Goal: Transaction & Acquisition: Purchase product/service

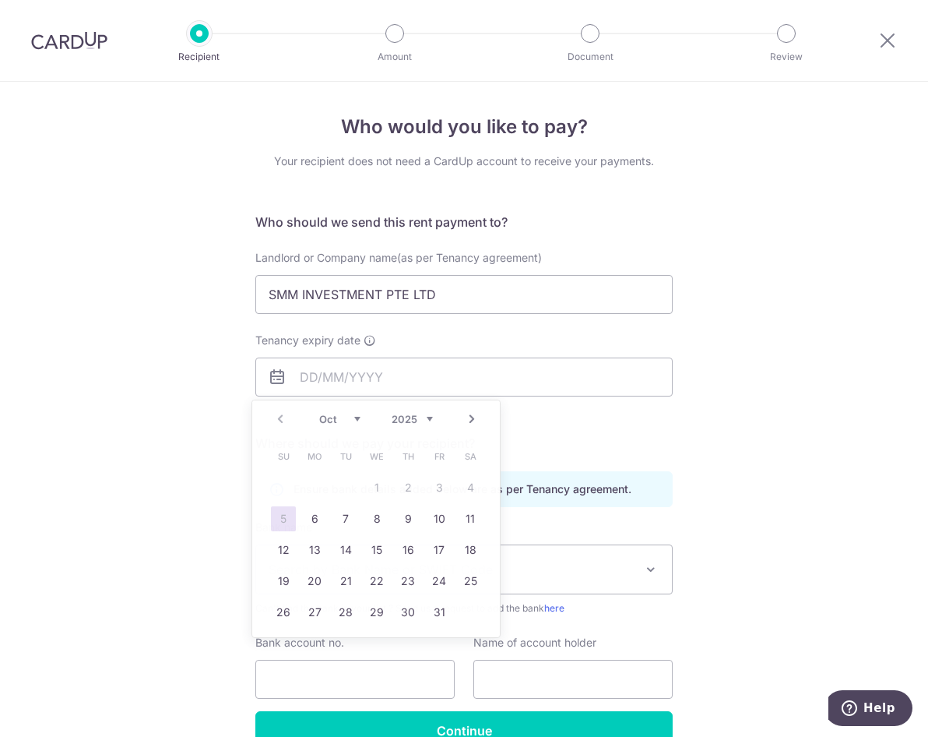
click at [731, 219] on div "Who would you like to pay? Your recipient does not need a CardUp account to rec…" at bounding box center [464, 452] width 928 height 741
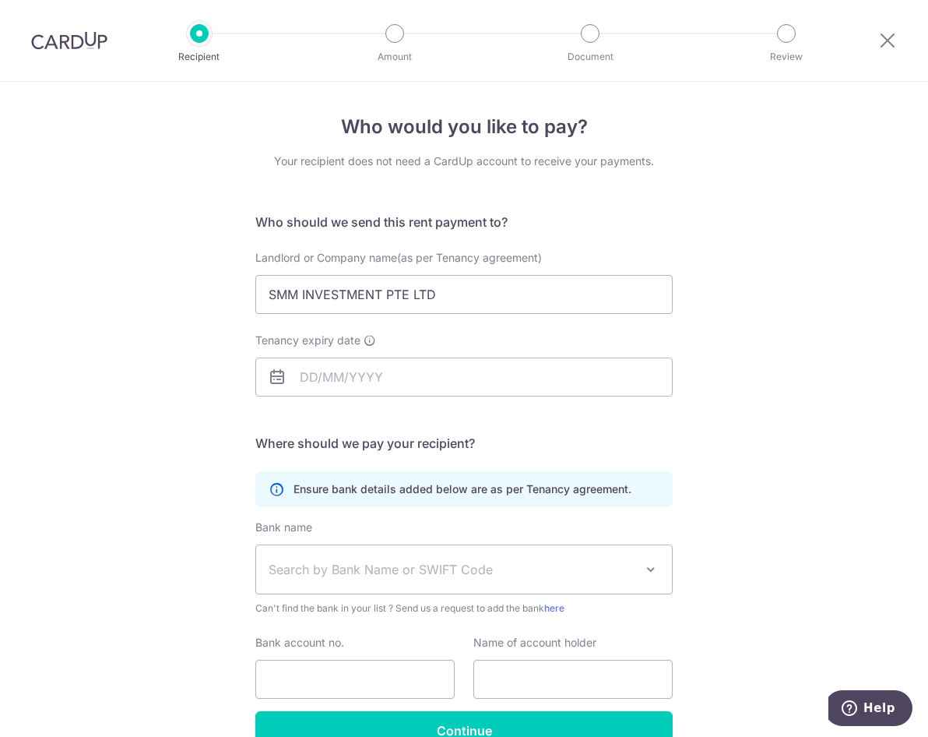
click at [737, 307] on div "Who would you like to pay? Your recipient does not need a CardUp account to rec…" at bounding box center [464, 452] width 928 height 741
click at [448, 380] on input "Tenancy expiry date" at bounding box center [463, 376] width 417 height 39
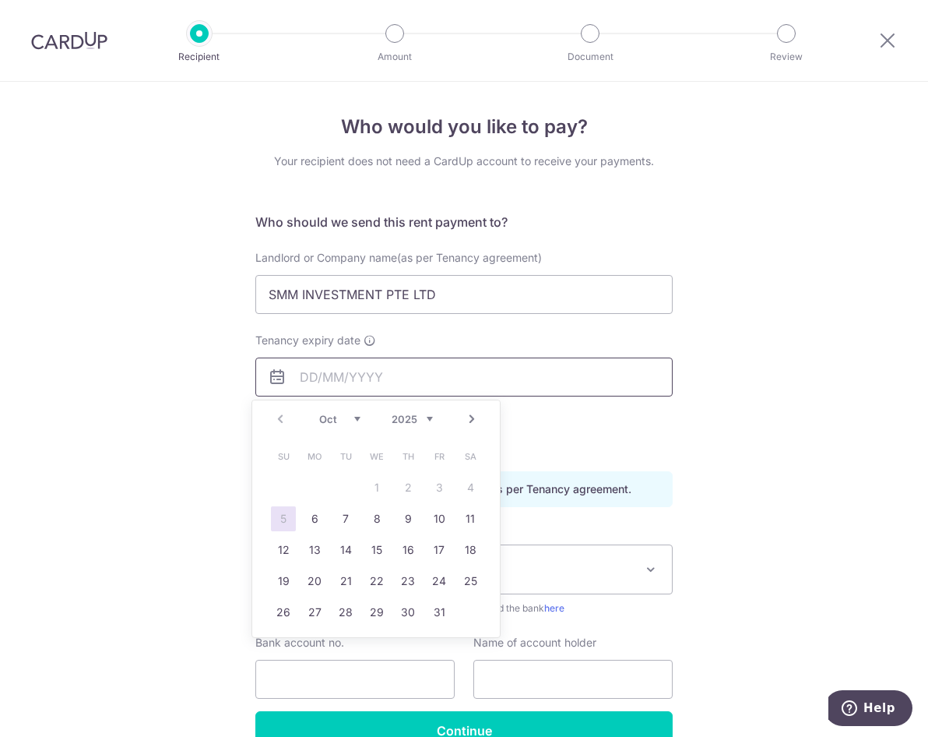
click at [428, 382] on input "Tenancy expiry date" at bounding box center [463, 376] width 417 height 39
click at [413, 375] on input "Tenancy expiry date" at bounding box center [463, 376] width 417 height 39
click at [406, 423] on select "2025 2026 2027 2028 2029 2030 2031 2032 2033 2034 2035" at bounding box center [412, 419] width 41 height 12
click at [340, 418] on select "Jan Feb Mar Apr May Jun Jul Aug Sep Oct Nov Dec" at bounding box center [339, 419] width 41 height 12
click at [410, 549] on link "14" at bounding box center [408, 549] width 25 height 25
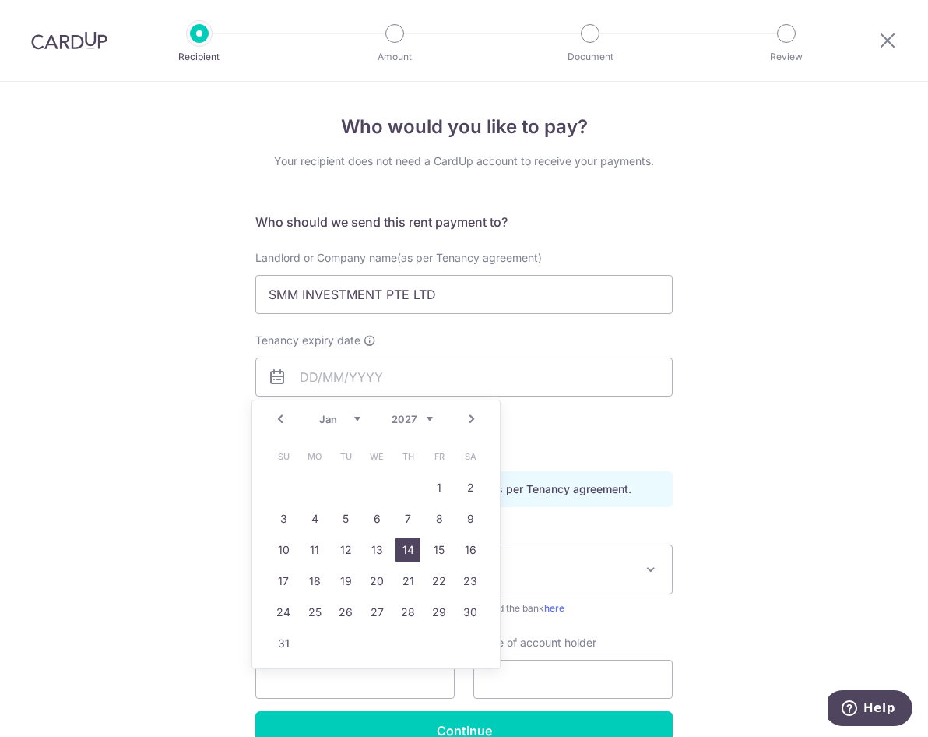
type input "14/01/2027"
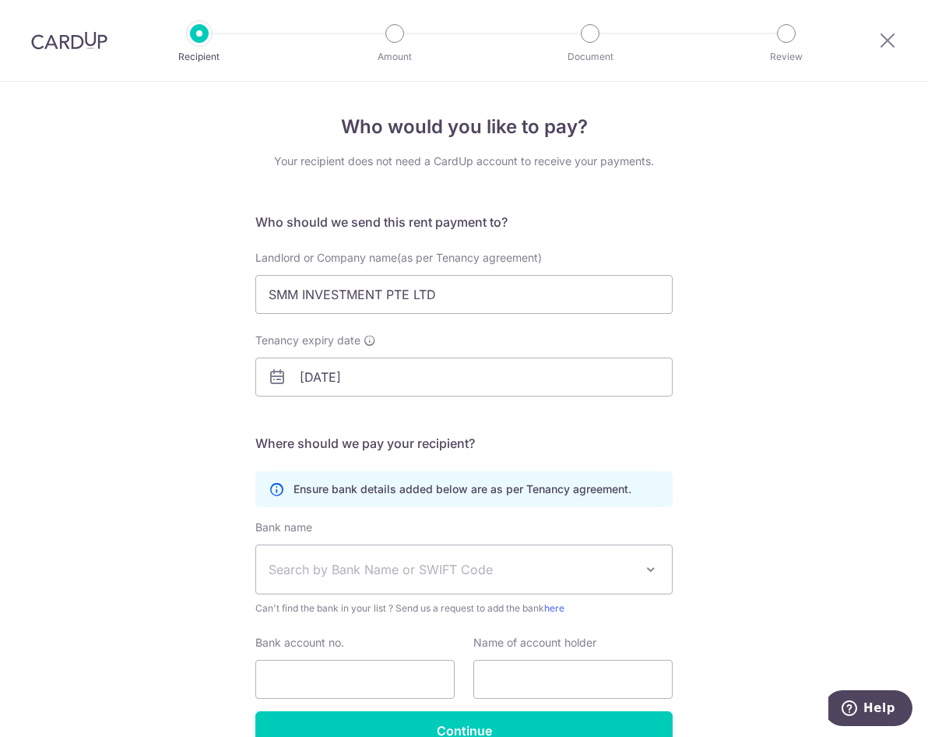
click at [545, 564] on span "Search by Bank Name or SWIFT Code" at bounding box center [452, 569] width 366 height 19
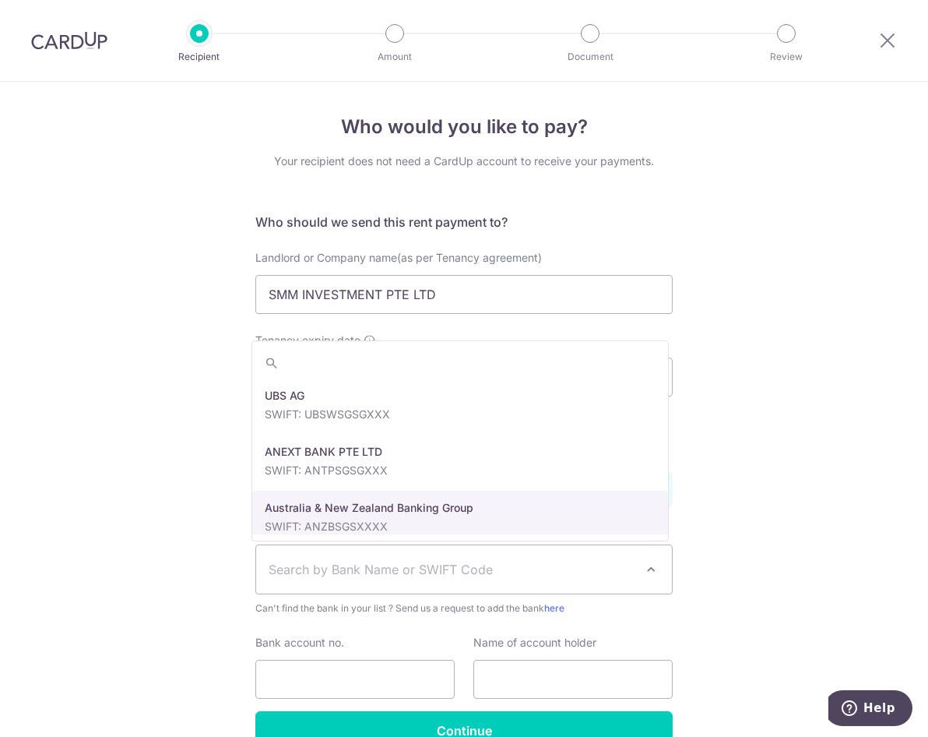
click at [378, 567] on span "Search by Bank Name or SWIFT Code" at bounding box center [452, 569] width 366 height 19
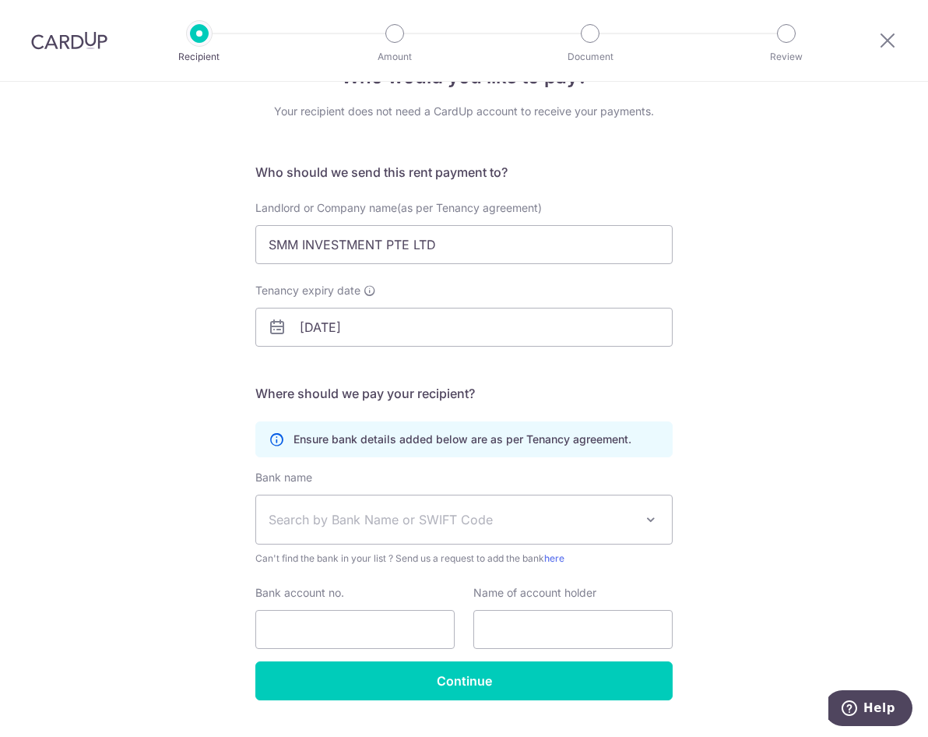
scroll to position [78, 0]
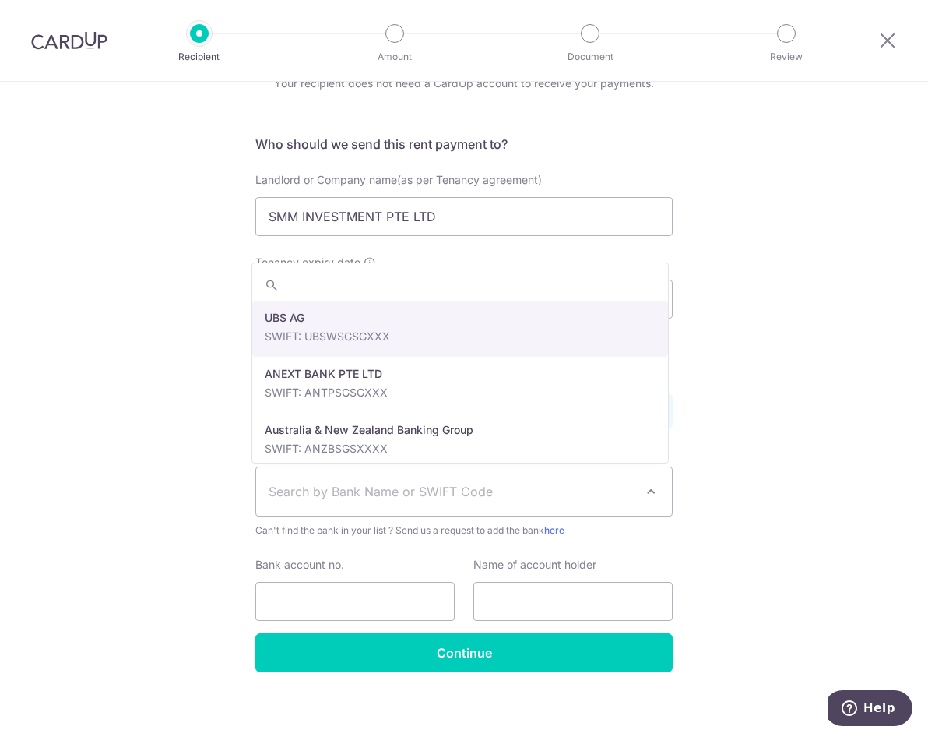
click at [340, 485] on span "Search by Bank Name or SWIFT Code" at bounding box center [452, 491] width 366 height 19
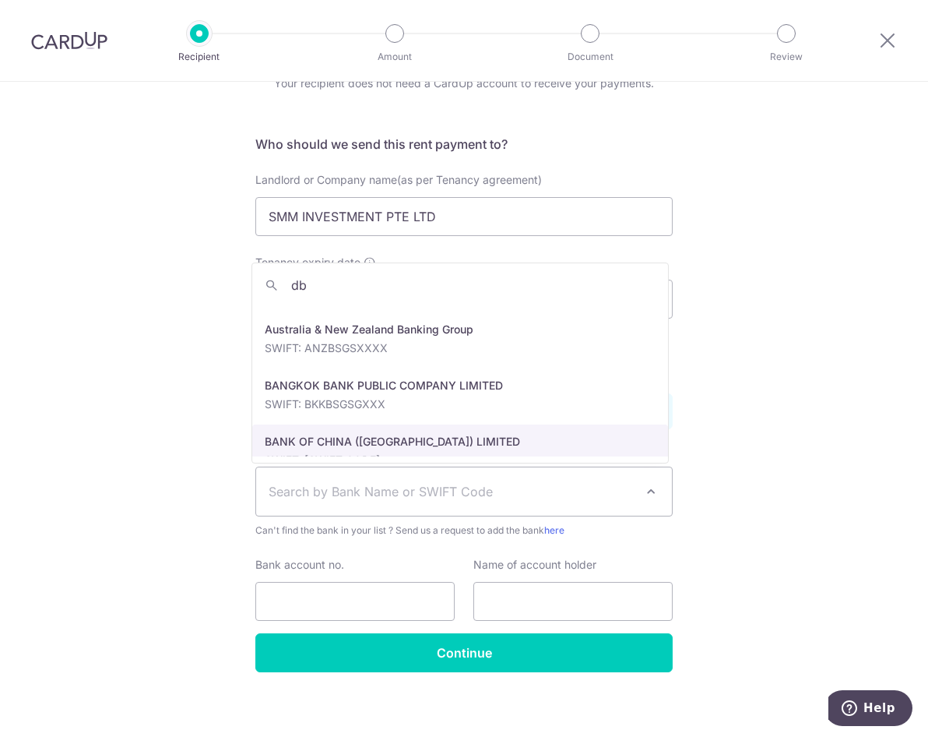
scroll to position [0, 0]
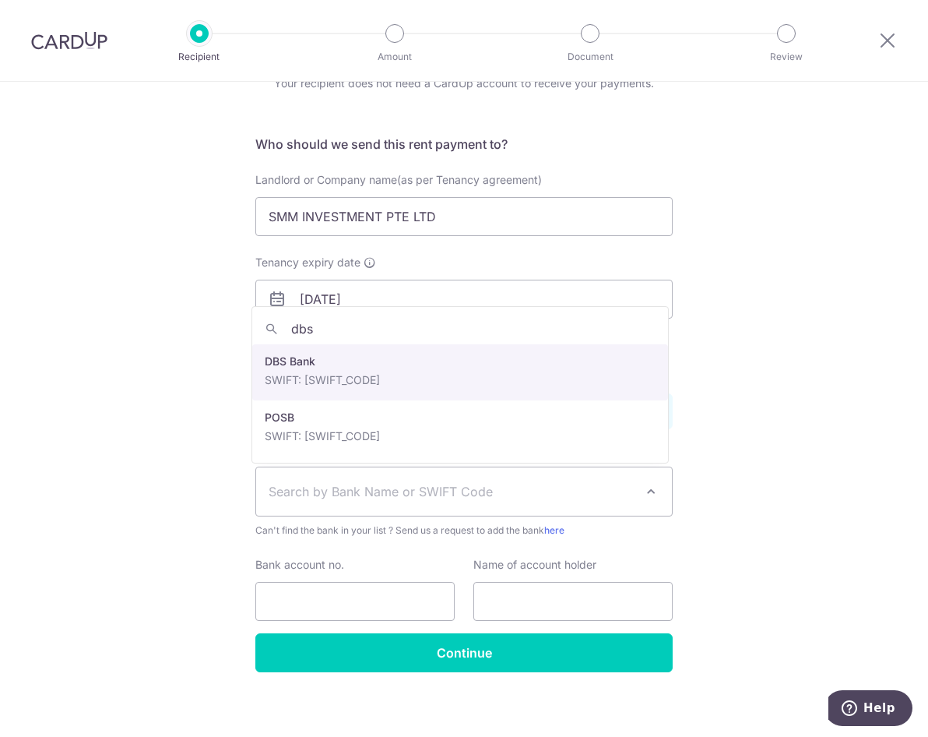
type input "dbs"
select select "6"
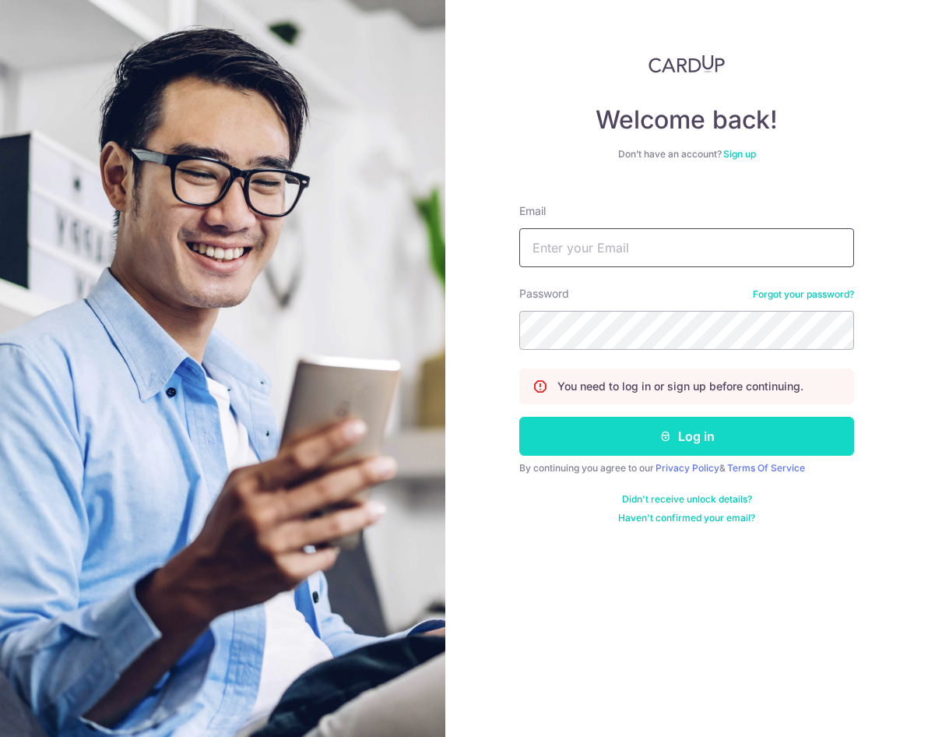
type input "[EMAIL_ADDRESS][DOMAIN_NAME]"
click at [674, 431] on button "Log in" at bounding box center [686, 436] width 335 height 39
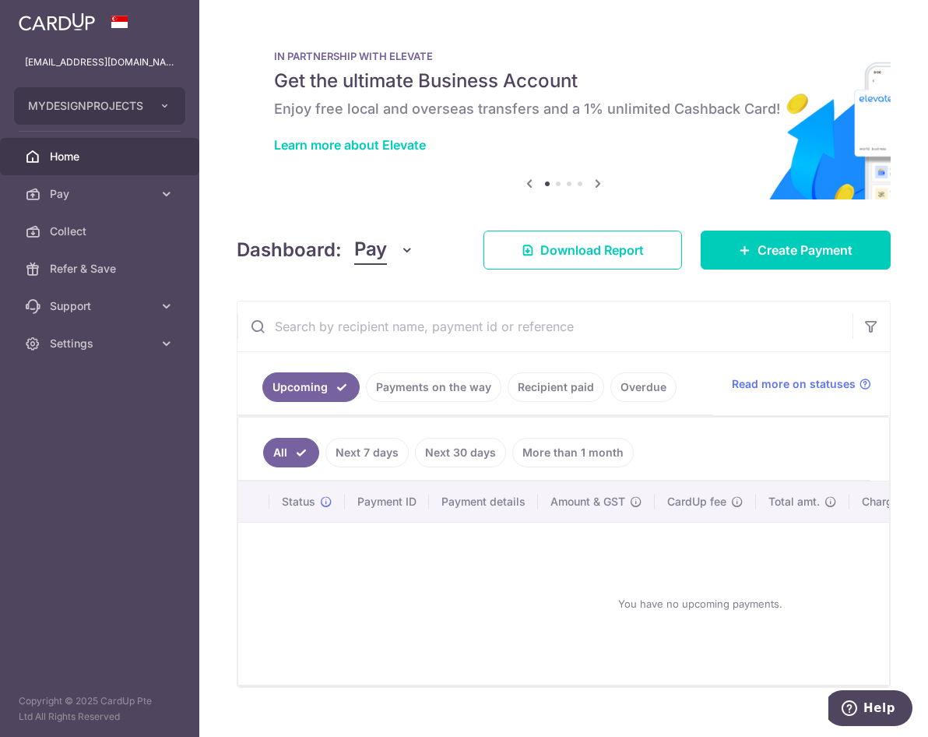
click at [430, 385] on link "Payments on the way" at bounding box center [433, 387] width 135 height 30
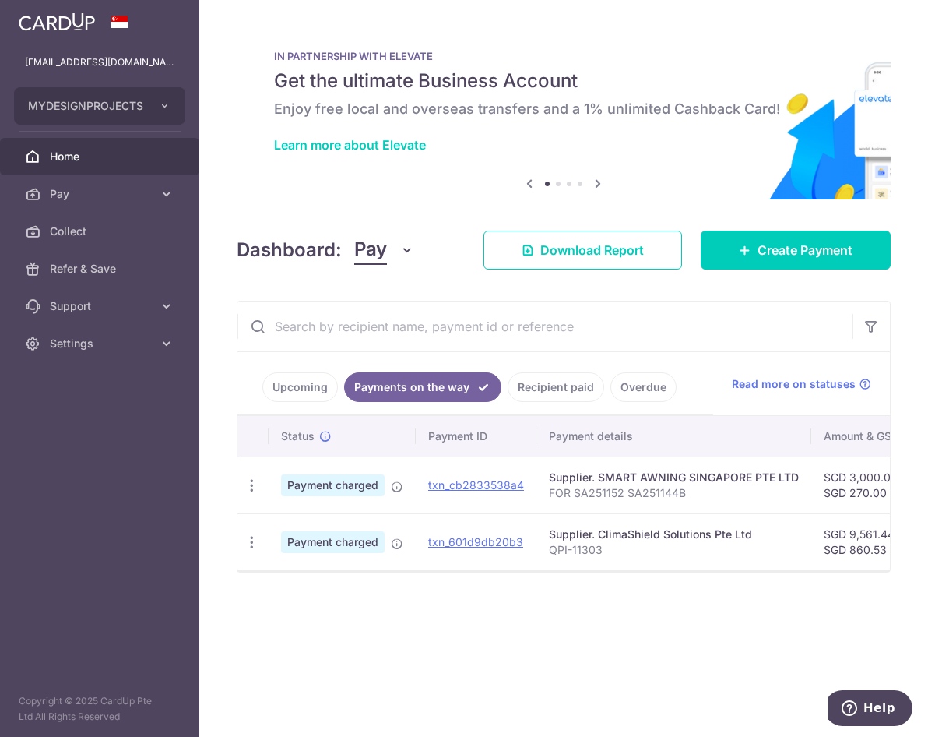
click at [579, 383] on link "Recipient paid" at bounding box center [556, 387] width 97 height 30
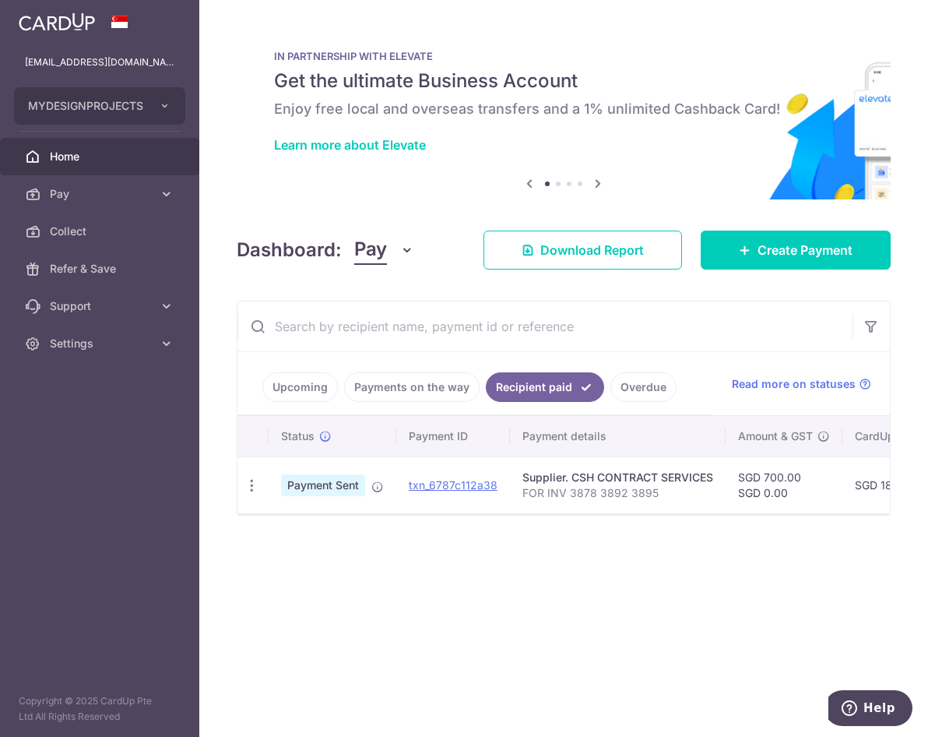
click at [652, 383] on link "Overdue" at bounding box center [644, 387] width 66 height 30
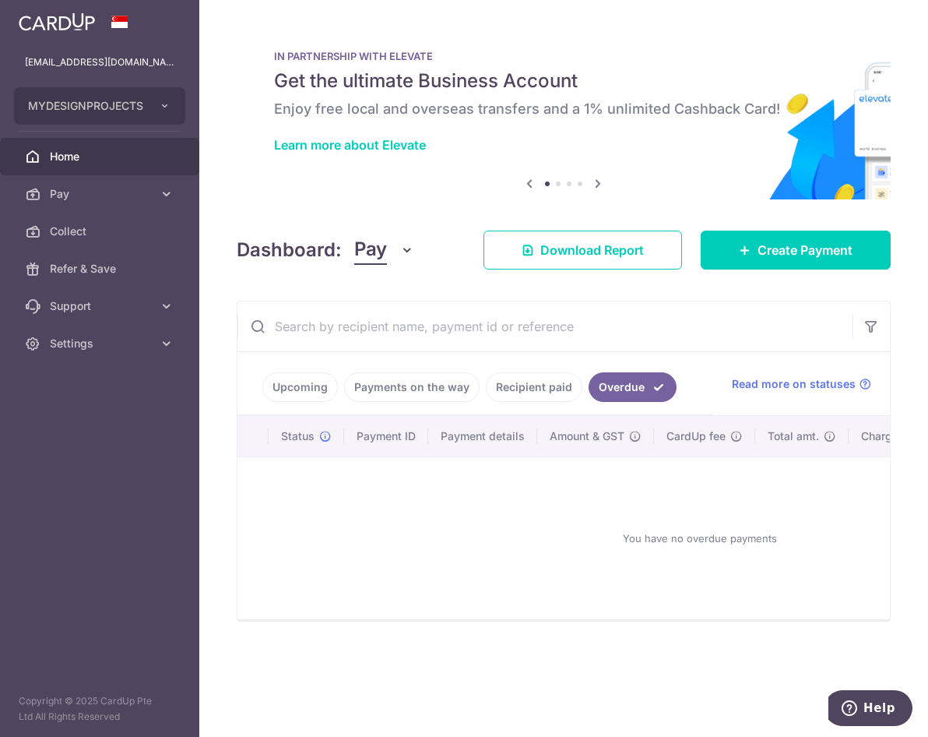
click at [291, 396] on link "Upcoming" at bounding box center [300, 387] width 76 height 30
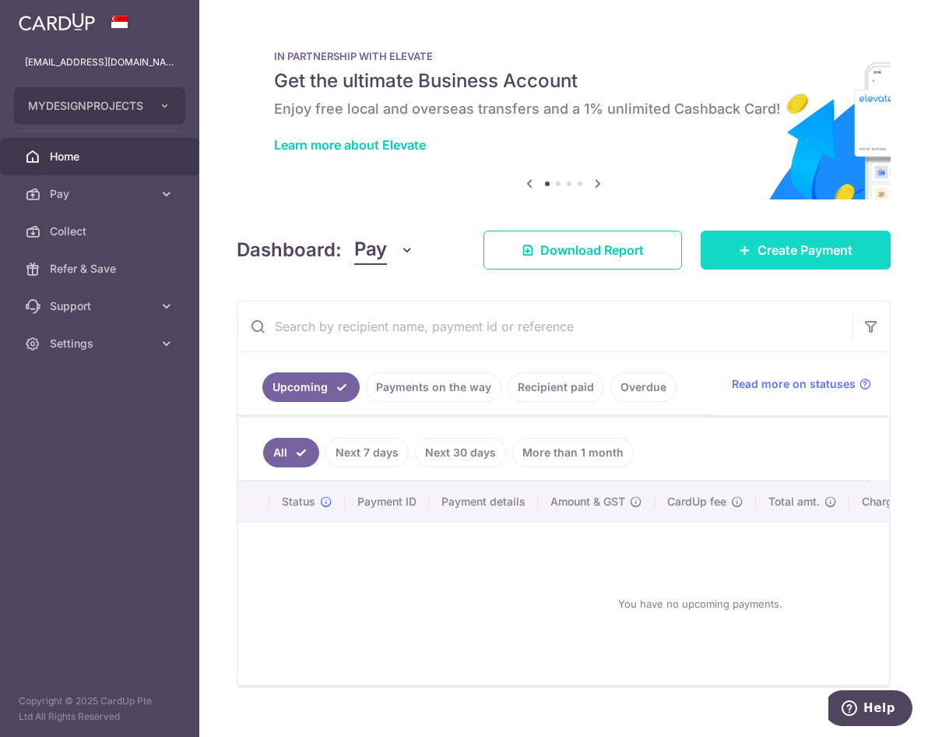
click at [779, 241] on span "Create Payment" at bounding box center [805, 250] width 95 height 19
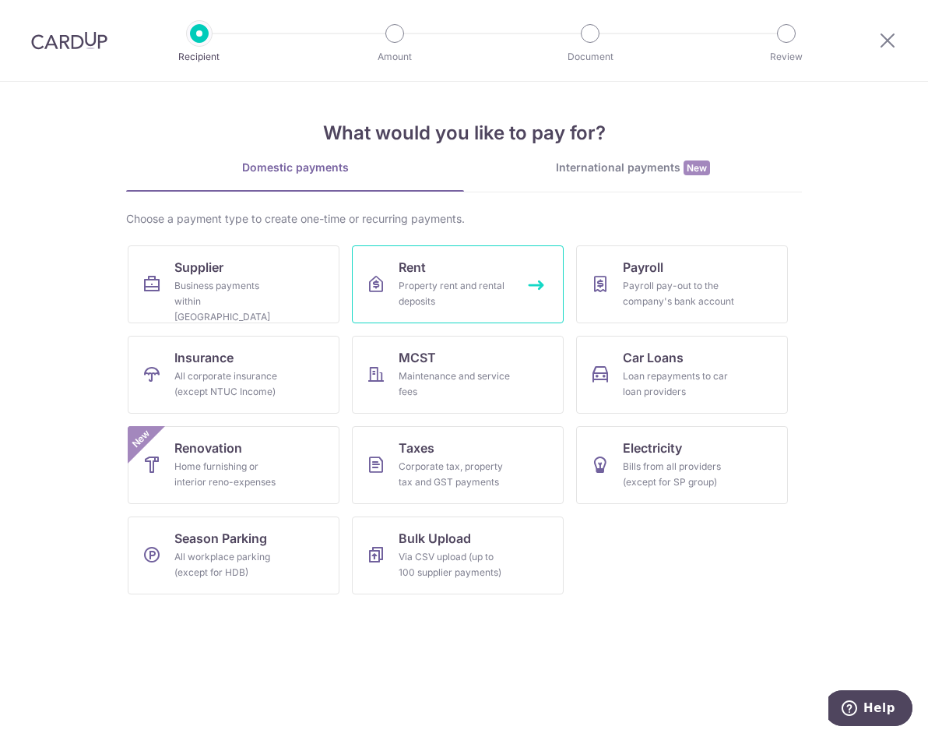
click at [435, 296] on div "Property rent and rental deposits" at bounding box center [455, 293] width 112 height 31
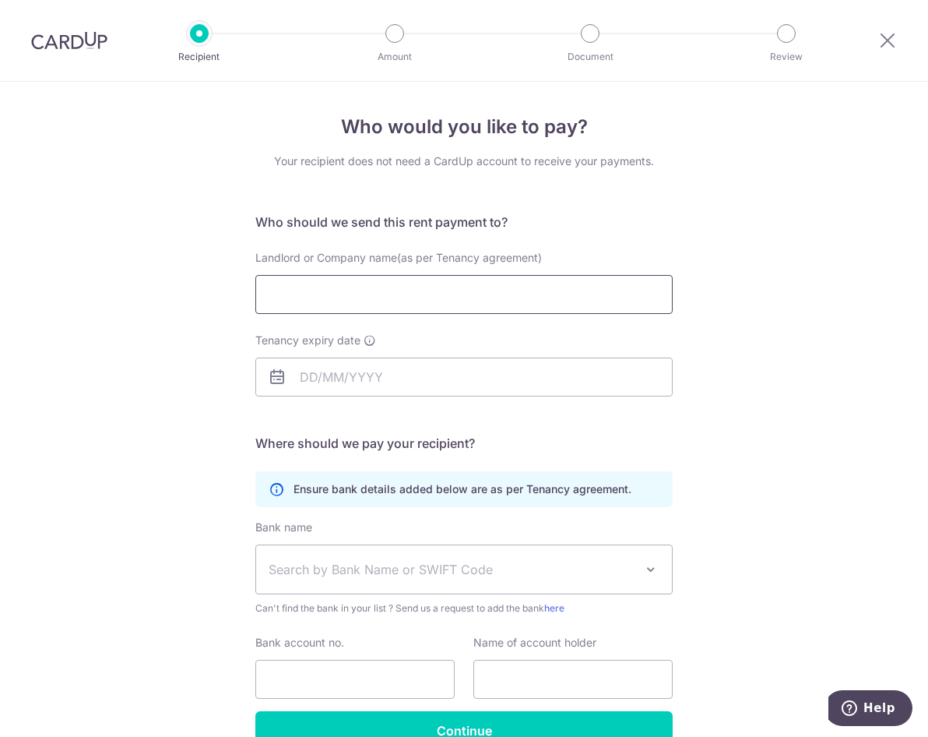
click at [454, 301] on input "Landlord or Company name(as per Tenancy agreement)" at bounding box center [463, 294] width 417 height 39
type input "SMM INVESTMENT PTE LTD"
type input "14/01/2027"
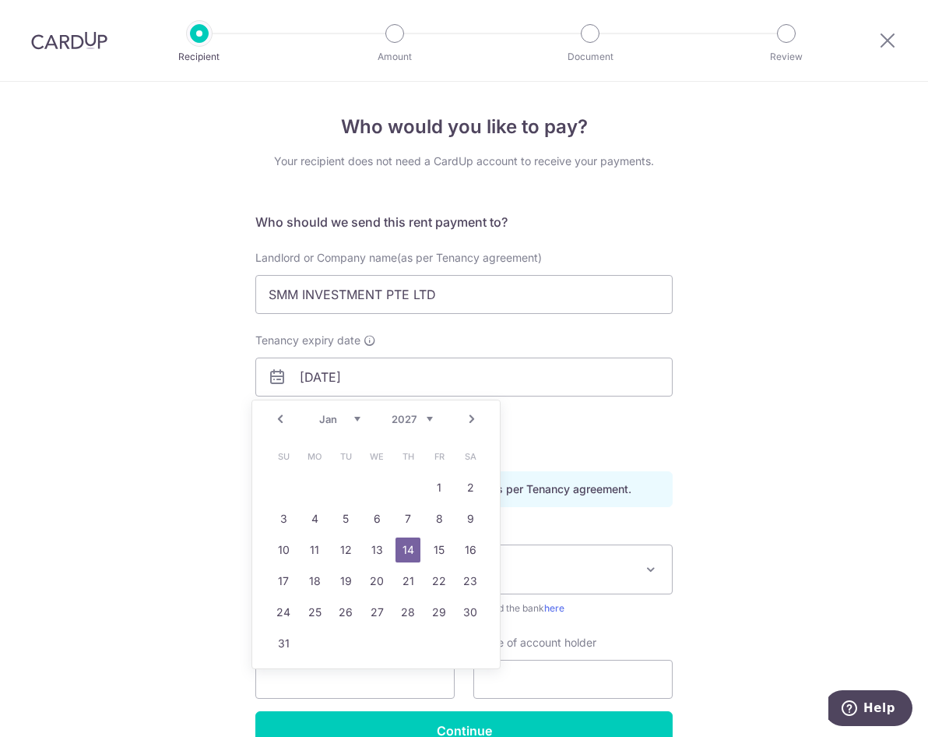
drag, startPoint x: 93, startPoint y: 513, endPoint x: 145, endPoint y: 509, distance: 52.4
click at [94, 513] on div "Who would you like to pay? Your recipient does not need a CardUp account to rec…" at bounding box center [464, 452] width 928 height 741
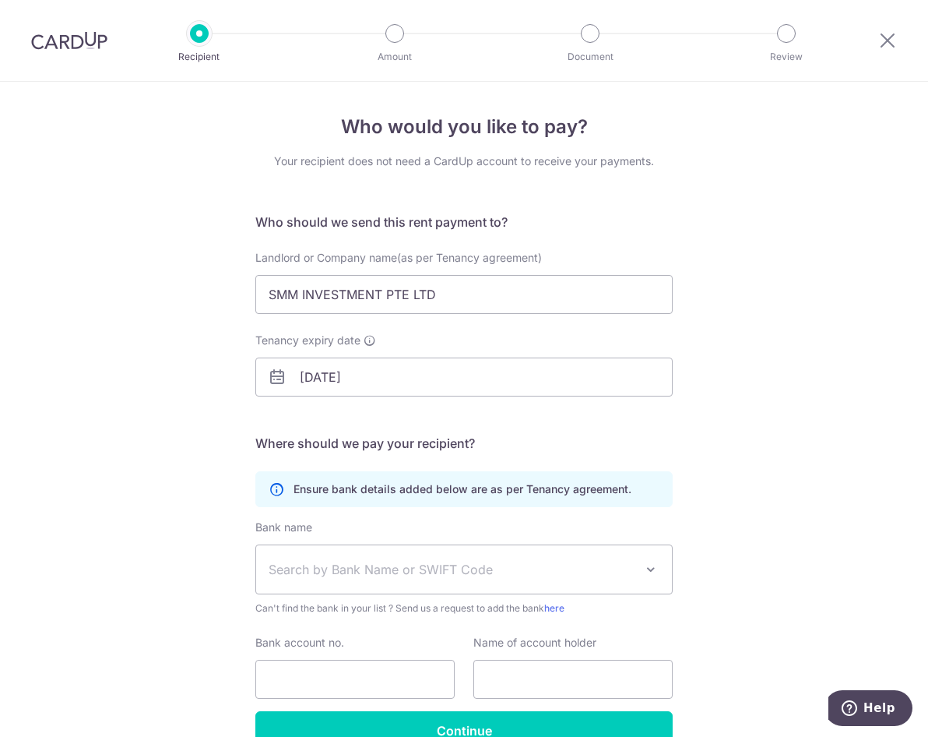
click at [317, 561] on span "Search by Bank Name or SWIFT Code" at bounding box center [452, 569] width 366 height 19
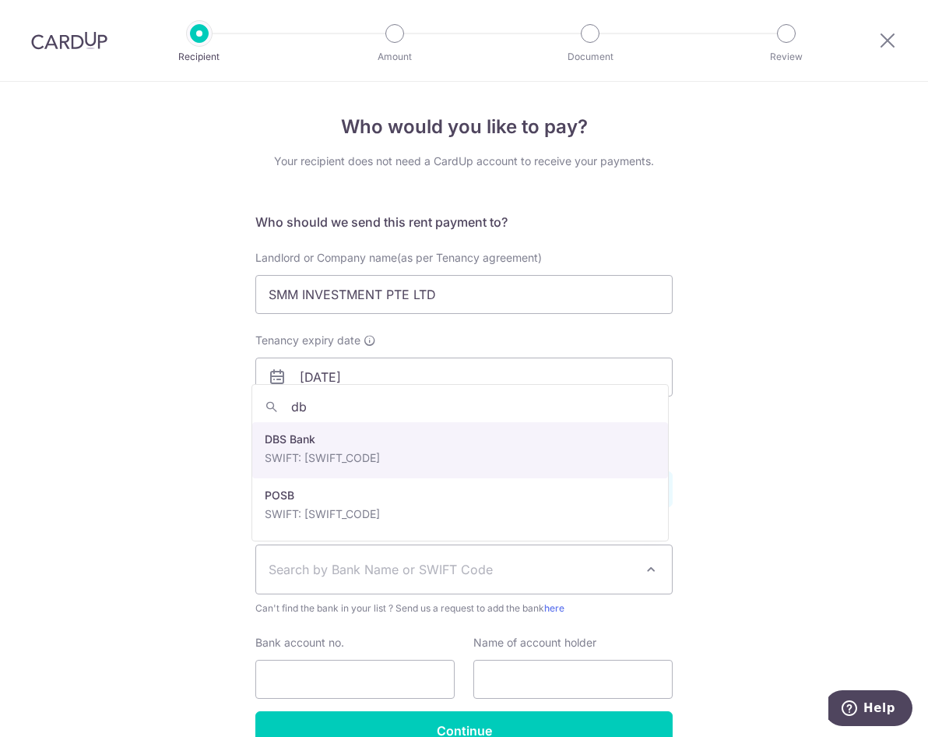
type input "db"
select select "6"
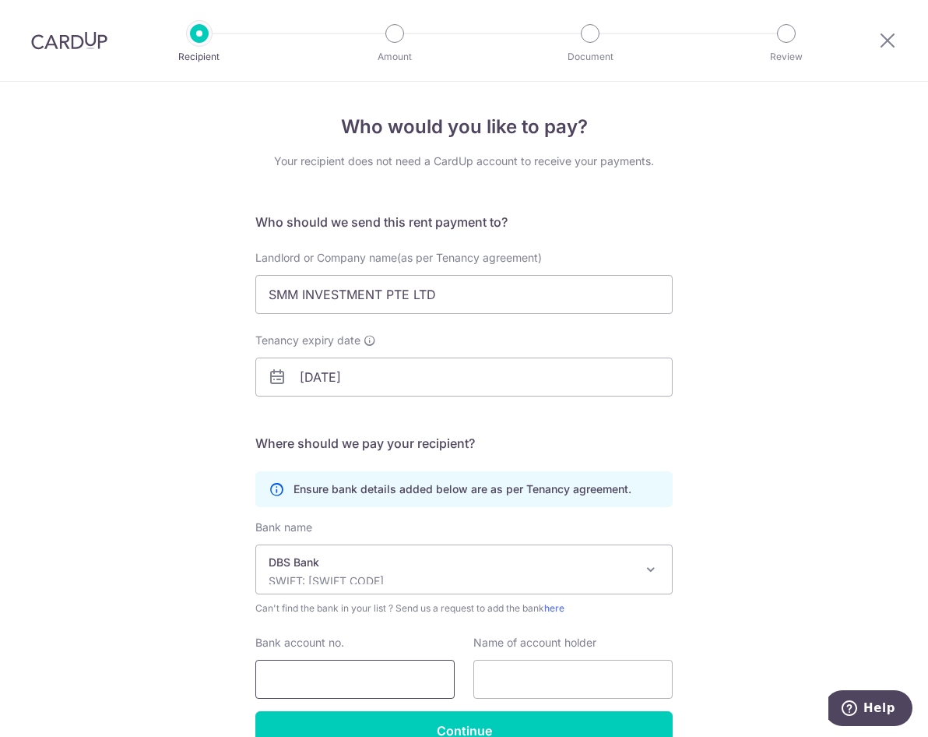
click at [328, 676] on input "Bank account no." at bounding box center [354, 679] width 199 height 39
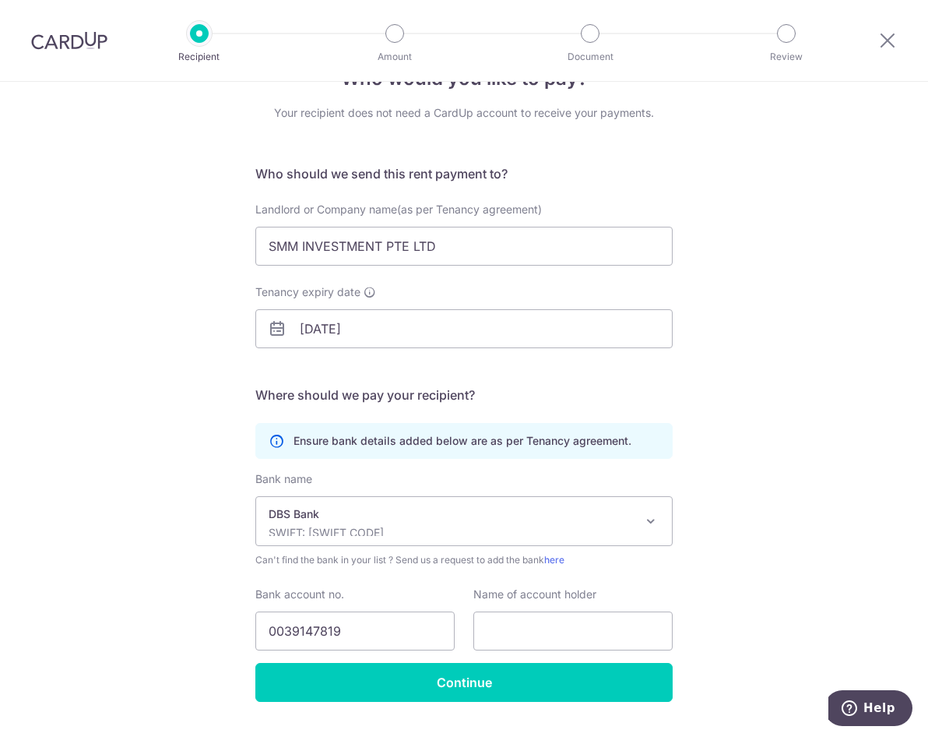
scroll to position [86, 0]
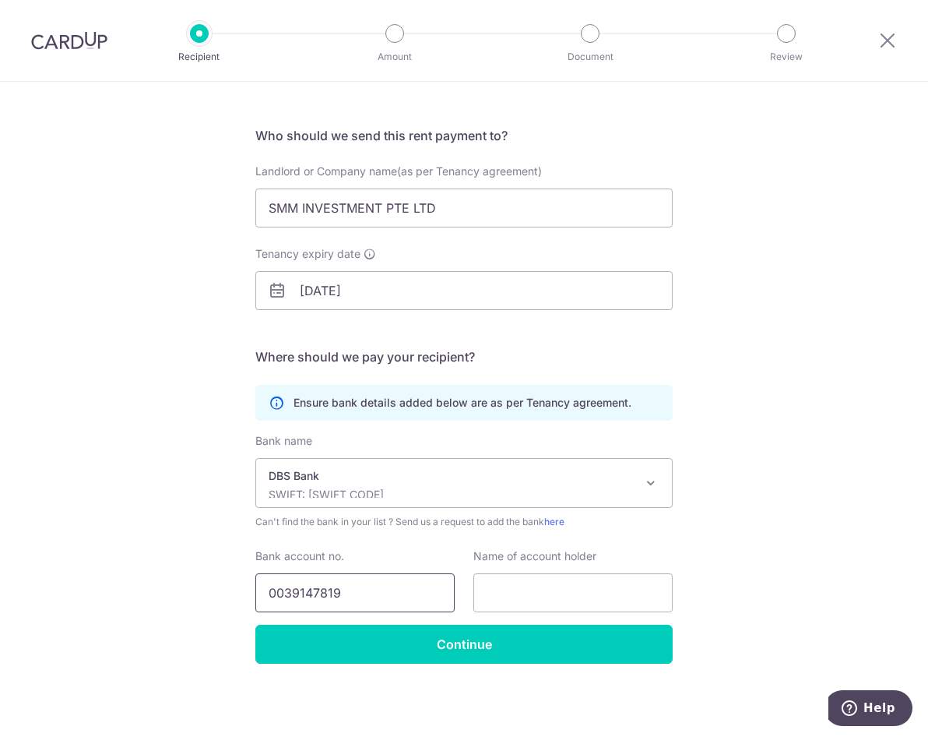
drag, startPoint x: 418, startPoint y: 582, endPoint x: 104, endPoint y: 584, distance: 313.8
click at [104, 584] on div "Who would you like to pay? Your recipient does not need a CardUp account to rec…" at bounding box center [464, 365] width 928 height 741
drag, startPoint x: 385, startPoint y: 598, endPoint x: 43, endPoint y: 596, distance: 341.9
click at [43, 596] on div "Who would you like to pay? Your recipient does not need a CardUp account to rec…" at bounding box center [464, 365] width 928 height 741
type input "0039147619"
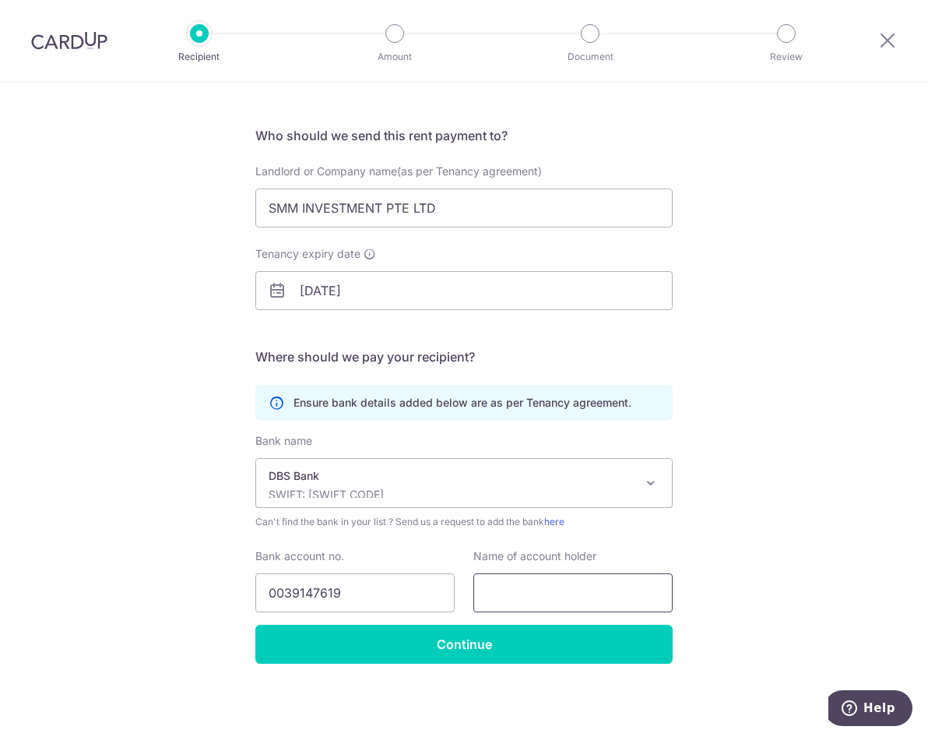
click at [545, 600] on input "text" at bounding box center [572, 592] width 199 height 39
click at [565, 595] on input "text" at bounding box center [572, 592] width 199 height 39
type input "s"
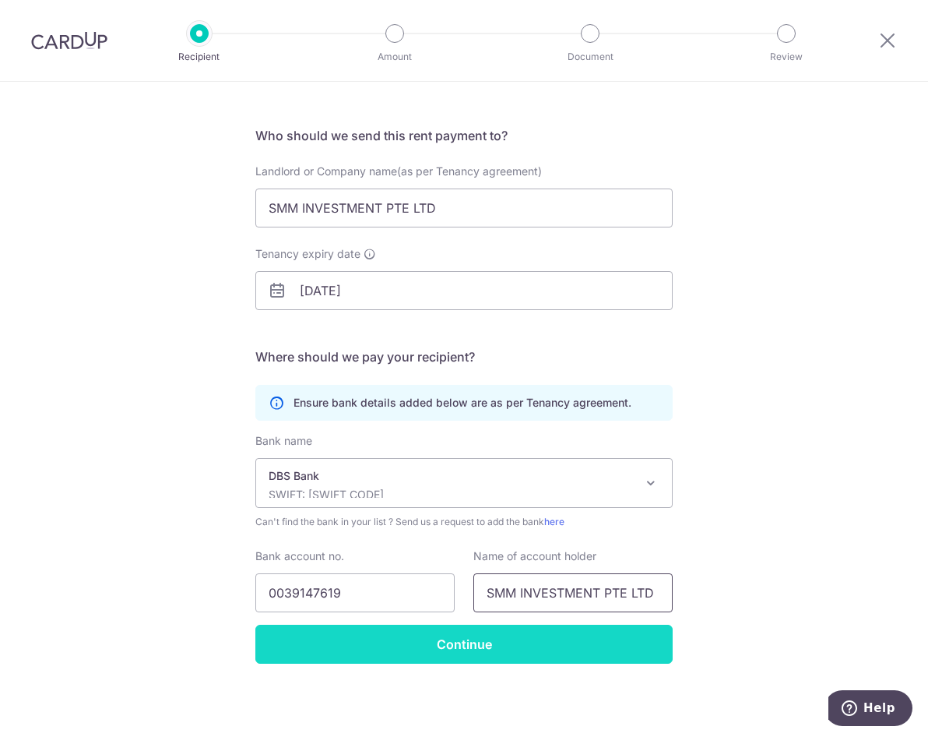
type input "SMM INVESTMENT PTE LTD"
click at [465, 646] on input "Continue" at bounding box center [463, 644] width 417 height 39
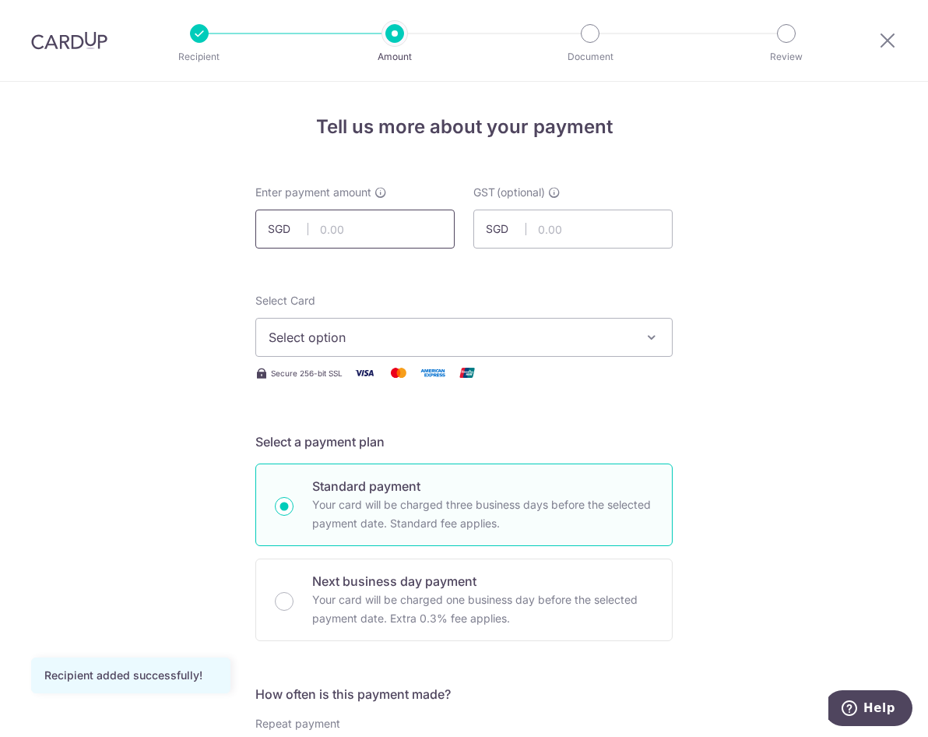
click at [373, 222] on input "text" at bounding box center [354, 228] width 199 height 39
click at [383, 229] on input "text" at bounding box center [354, 228] width 199 height 39
click at [403, 222] on input "text" at bounding box center [354, 228] width 199 height 39
type input "5,300.00"
click at [633, 227] on input "text" at bounding box center [572, 228] width 199 height 39
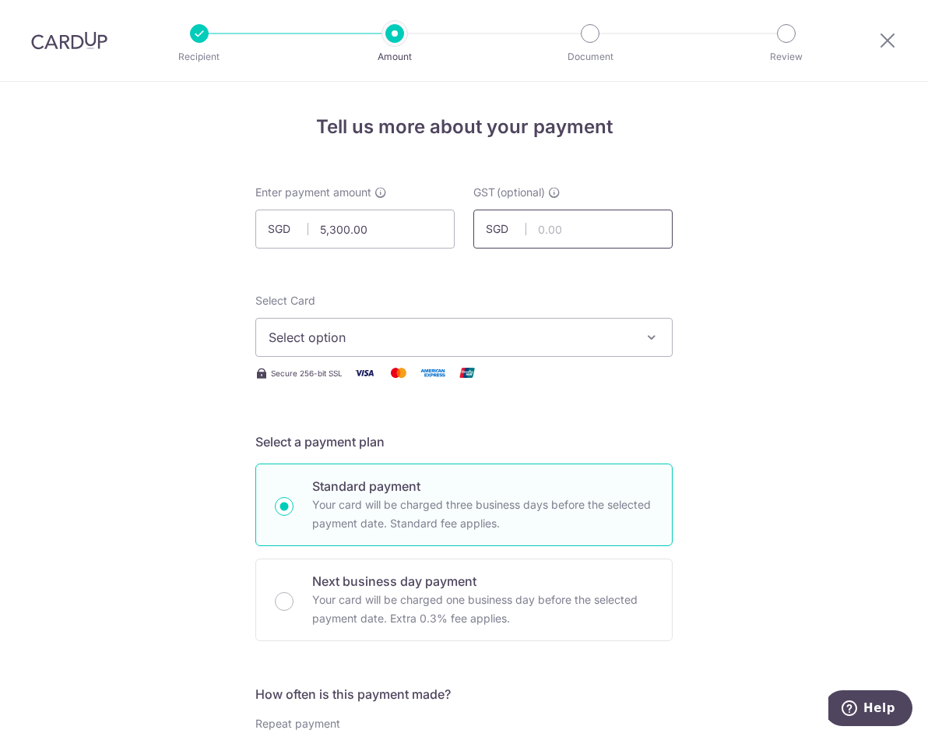
click at [551, 231] on input "text" at bounding box center [572, 228] width 199 height 39
type input "477.00"
click at [512, 322] on button "Select option" at bounding box center [463, 337] width 417 height 39
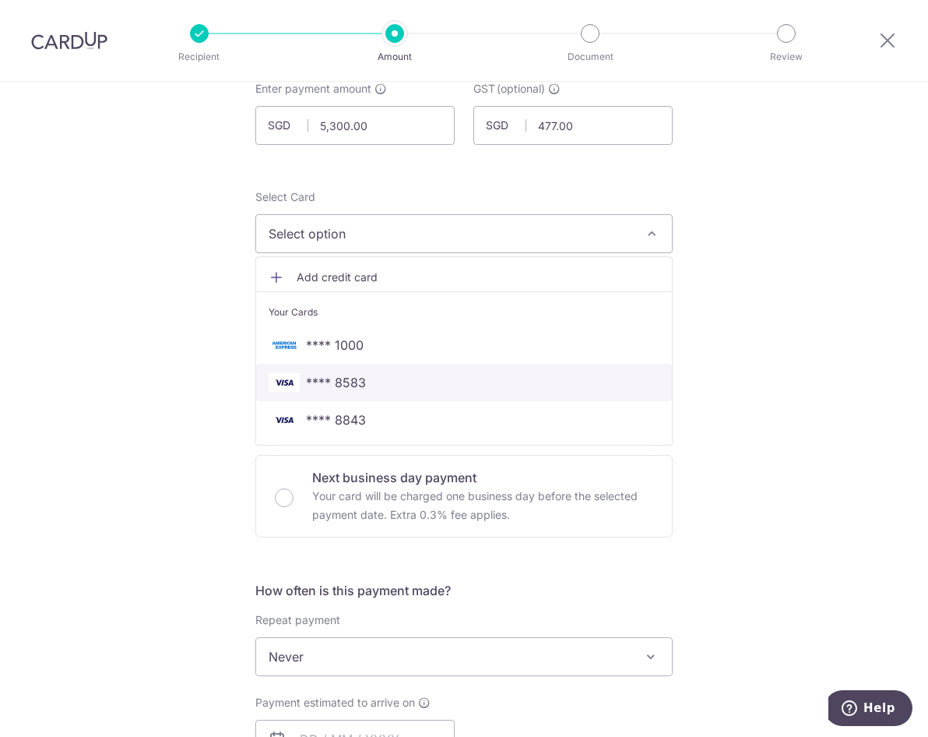
scroll to position [156, 0]
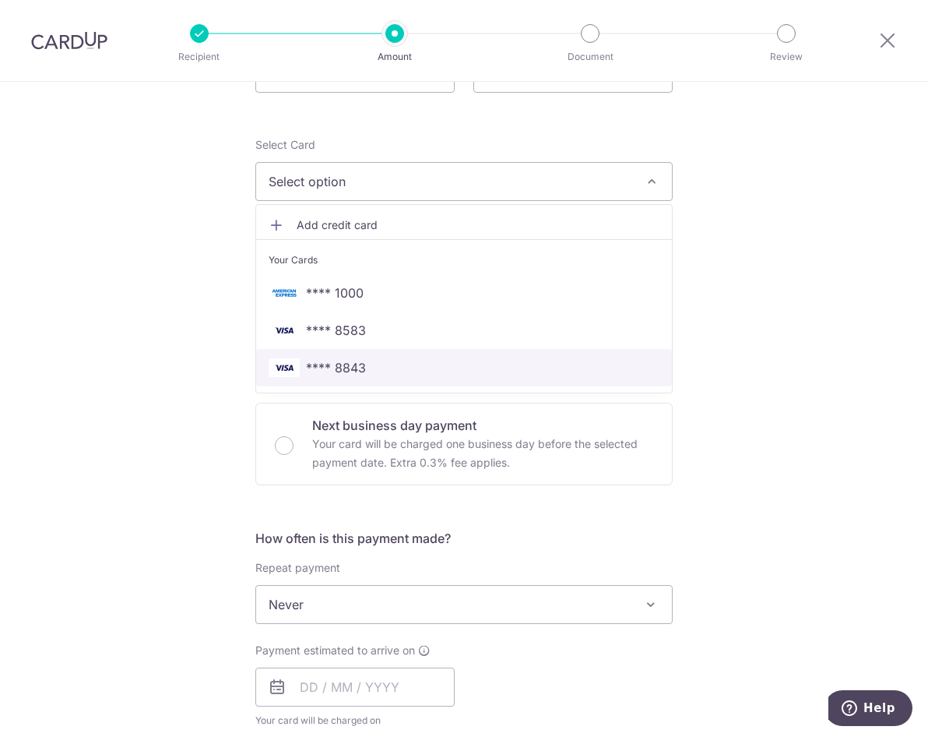
click at [355, 371] on span "**** 8843" at bounding box center [336, 367] width 60 height 19
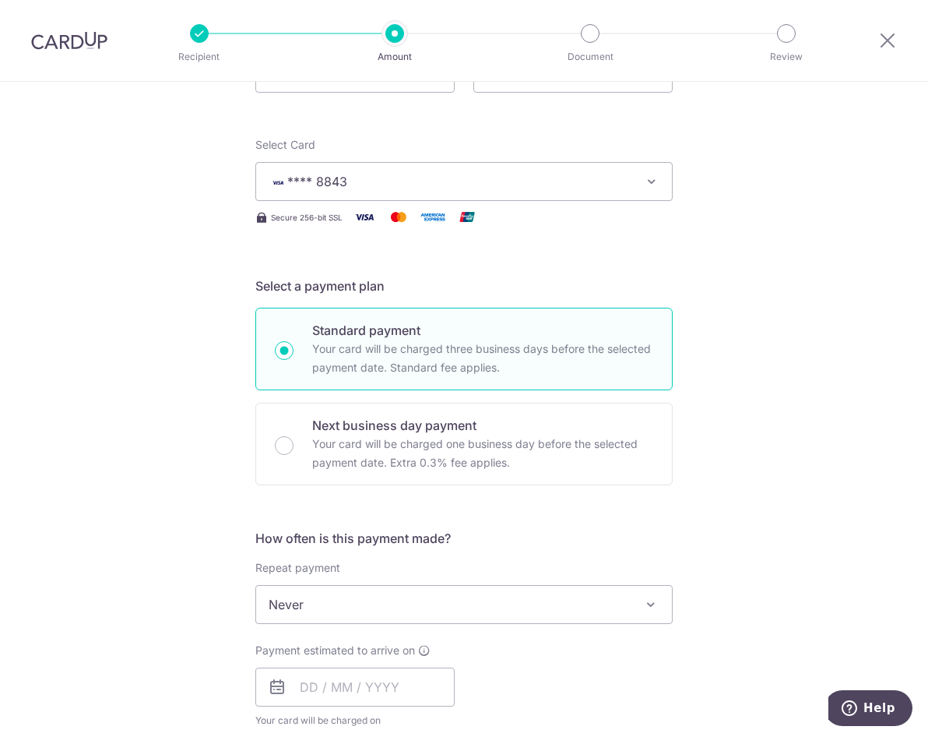
click at [769, 353] on div "Tell us more about your payment Enter payment amount SGD 5,300.00 5300.00 GST (…" at bounding box center [464, 682] width 928 height 1513
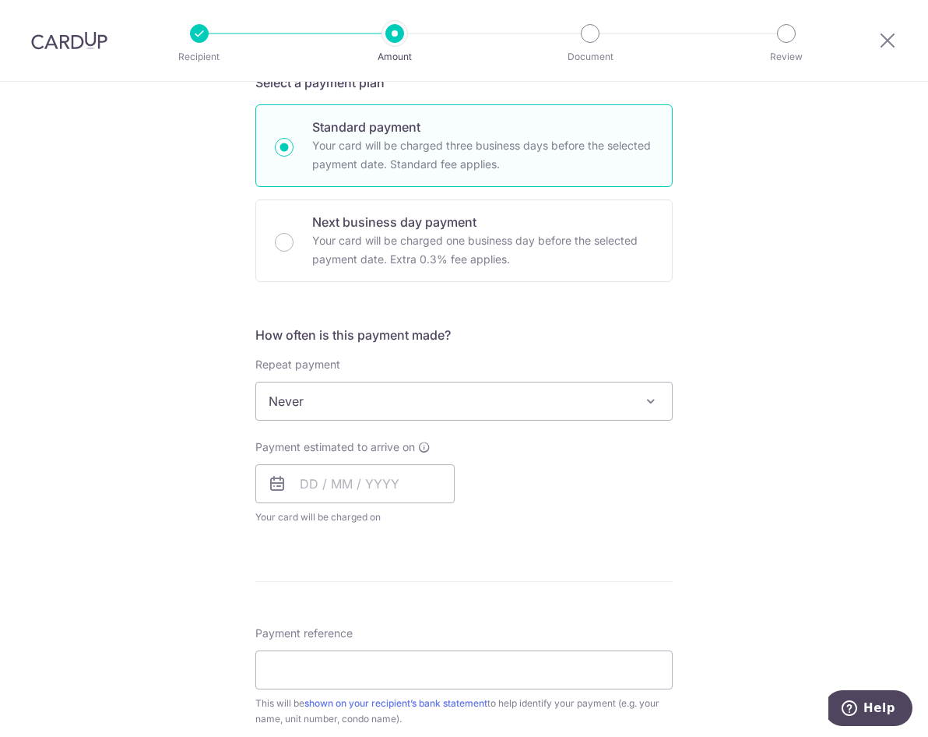
scroll to position [389, 0]
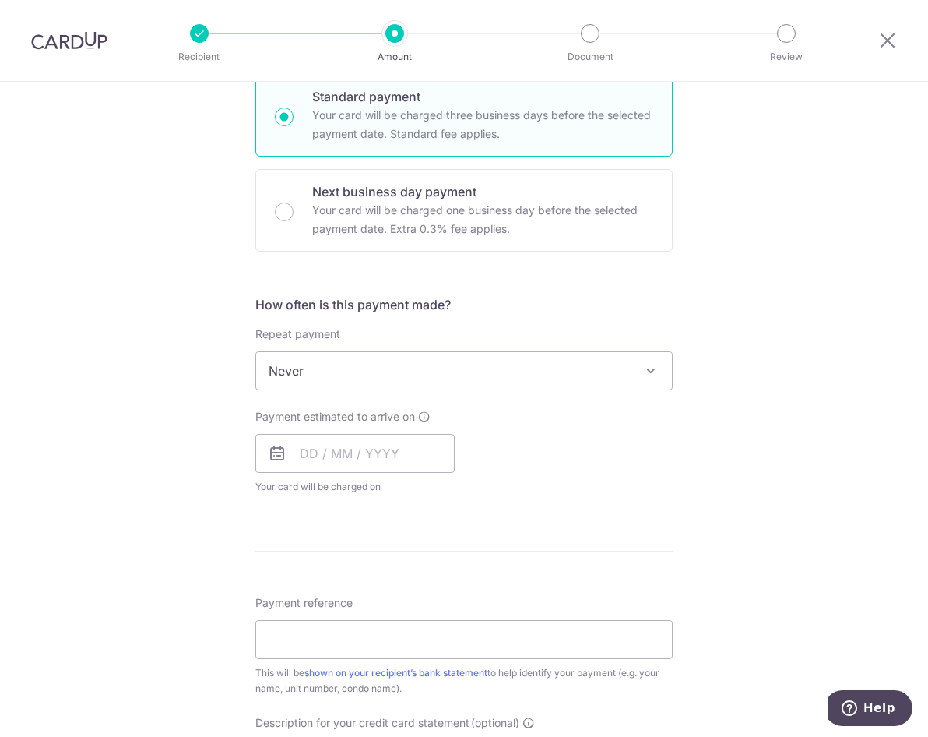
click at [587, 382] on span "Never" at bounding box center [464, 370] width 416 height 37
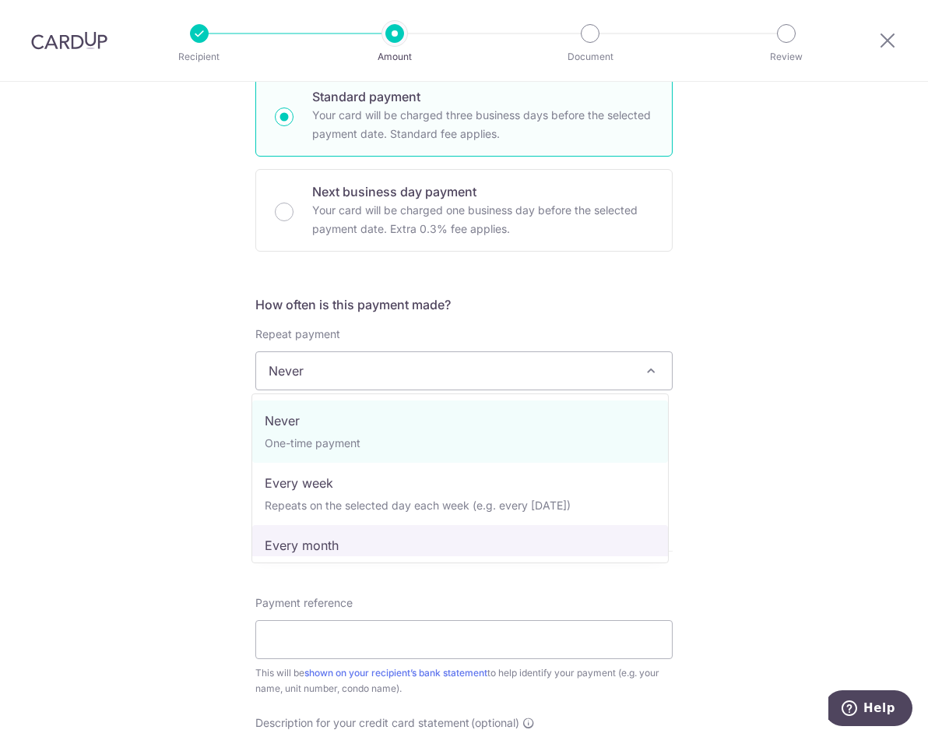
select select "3"
type input "14/01/2027"
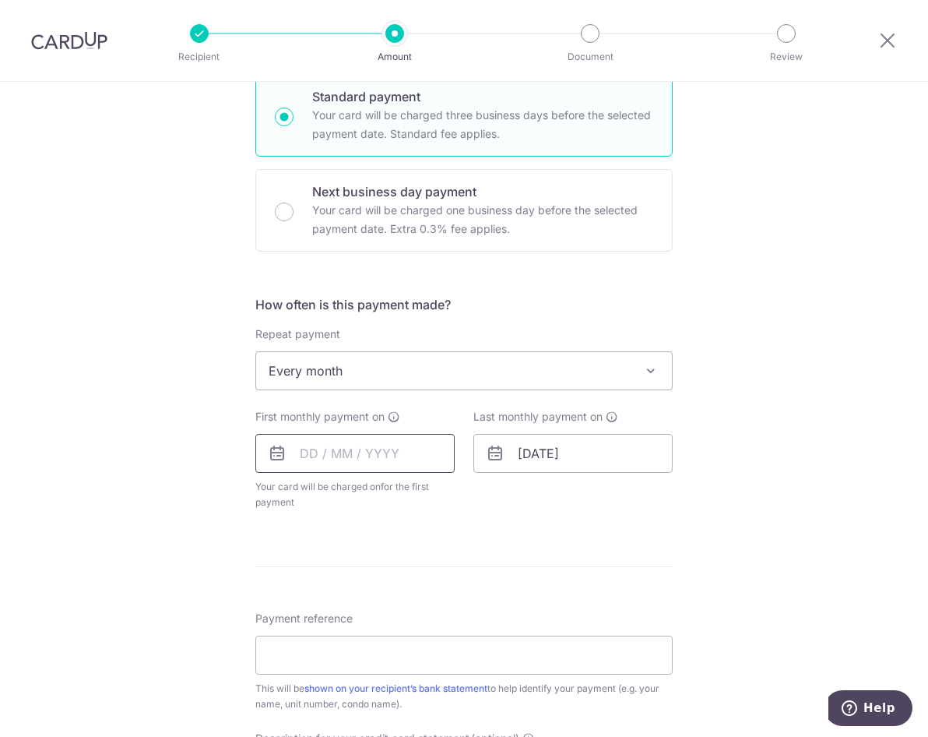
click at [290, 455] on input "text" at bounding box center [354, 453] width 199 height 39
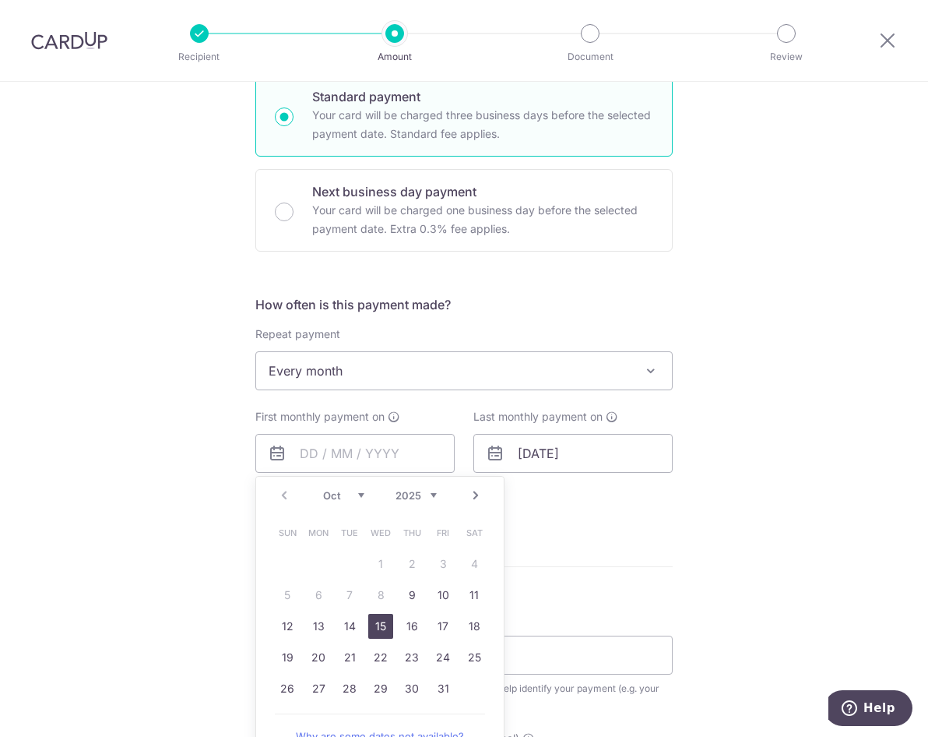
drag, startPoint x: 375, startPoint y: 629, endPoint x: 907, endPoint y: 645, distance: 532.1
click at [375, 629] on link "15" at bounding box center [380, 626] width 25 height 25
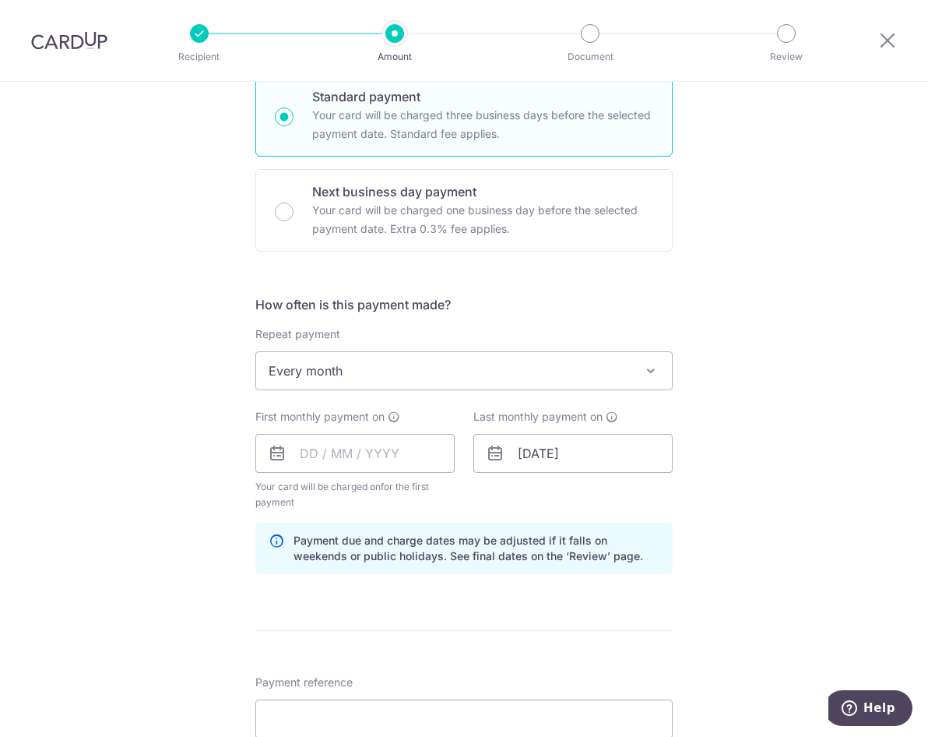
type input "15/10/2025"
click at [539, 642] on form "Enter payment amount SGD 5,300.00 5300.00 GST (optional) SGD 477.00 477.00 Reci…" at bounding box center [463, 503] width 417 height 1416
click at [538, 634] on form "Enter payment amount SGD 5,300.00 5300.00 GST (optional) SGD 477.00 477.00 Reci…" at bounding box center [463, 503] width 417 height 1416
click at [526, 442] on input "14/01/2027" at bounding box center [572, 453] width 199 height 39
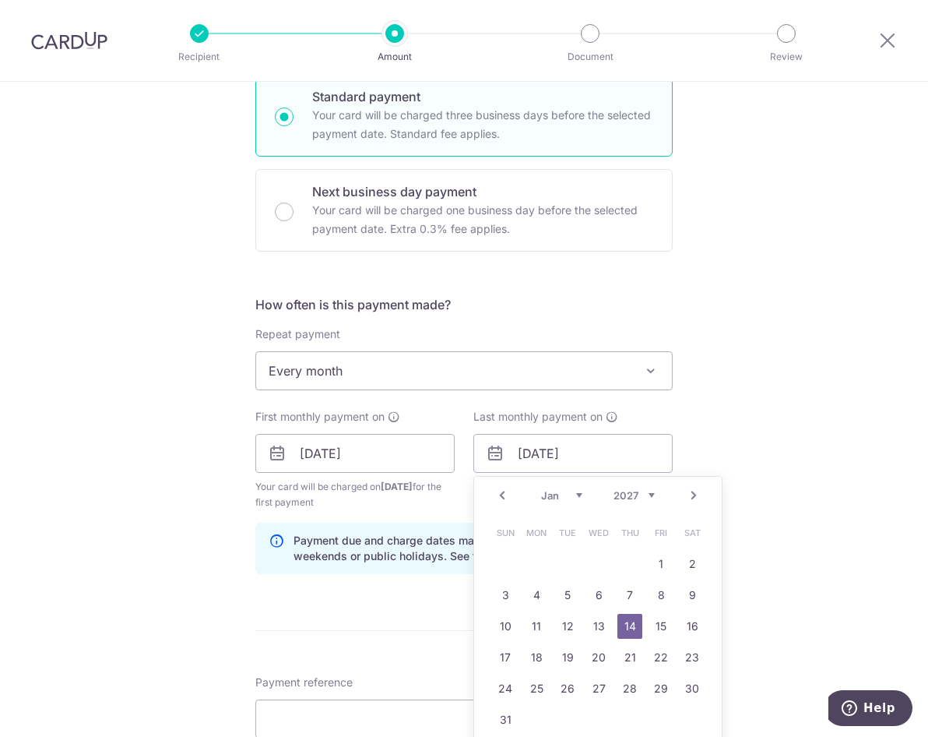
click at [498, 497] on link "Prev" at bounding box center [502, 495] width 19 height 19
click at [526, 627] on link "14" at bounding box center [536, 626] width 25 height 25
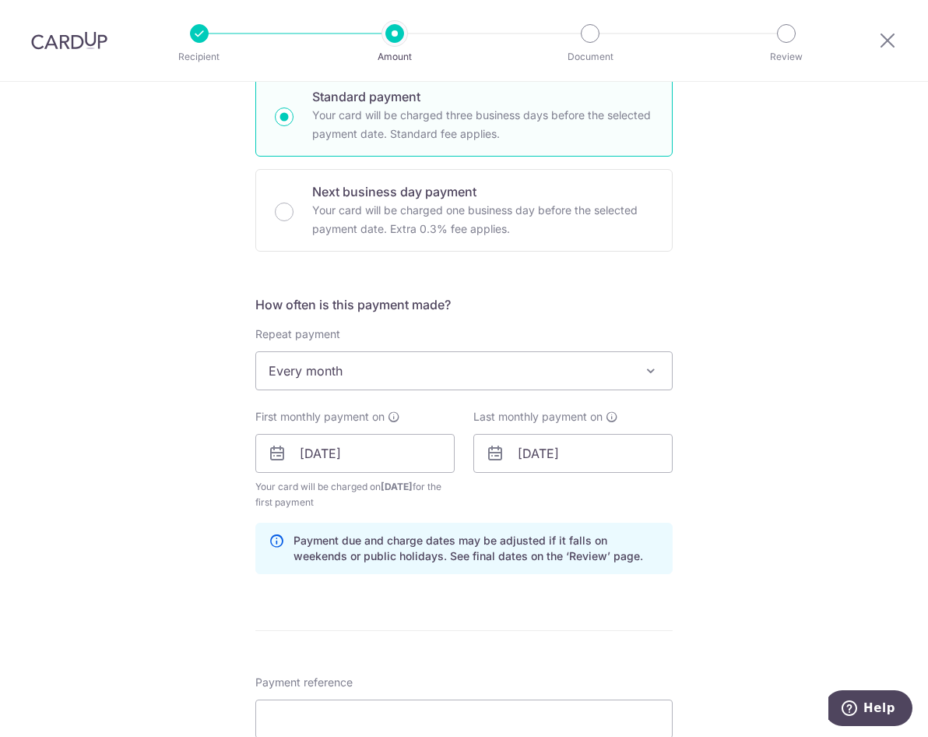
click at [553, 617] on form "Enter payment amount SGD 5,300.00 5300.00 GST (optional) SGD 477.00 477.00 Reci…" at bounding box center [463, 503] width 417 height 1416
click at [569, 461] on input "14/12/2026" at bounding box center [572, 453] width 199 height 39
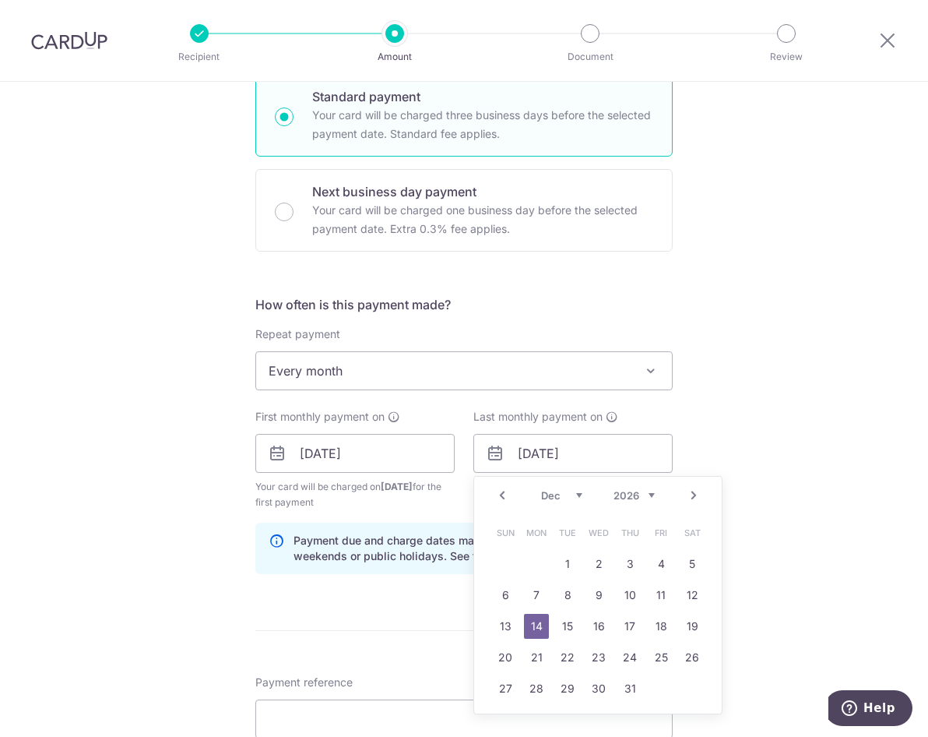
click at [692, 494] on link "Next" at bounding box center [693, 495] width 19 height 19
click at [625, 625] on link "14" at bounding box center [630, 626] width 25 height 25
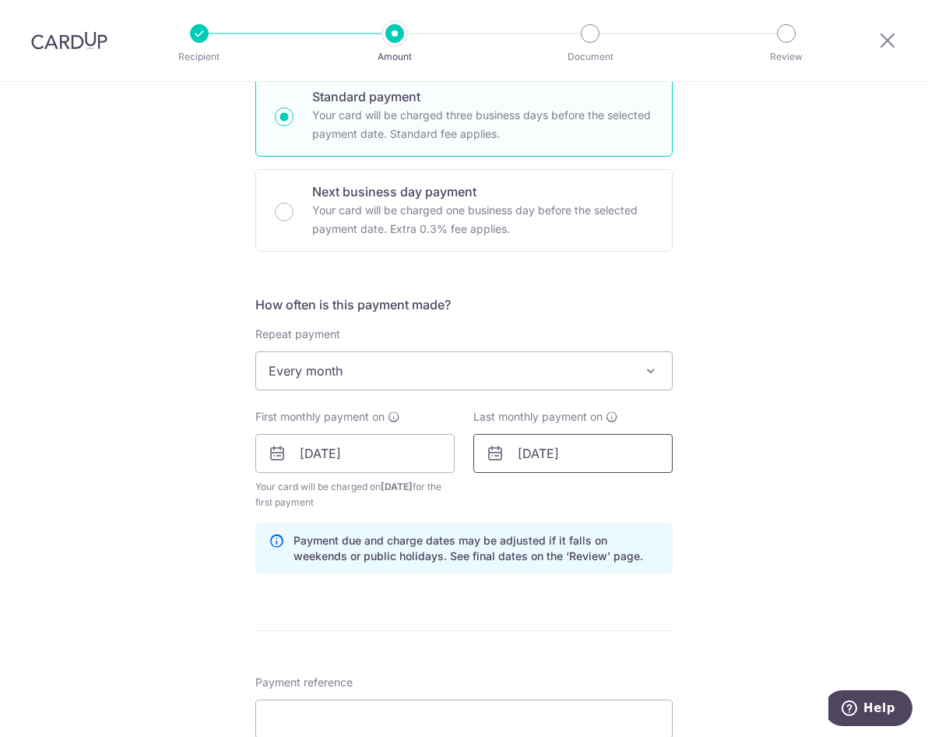
click at [567, 439] on input "14/01/2027" at bounding box center [572, 453] width 199 height 39
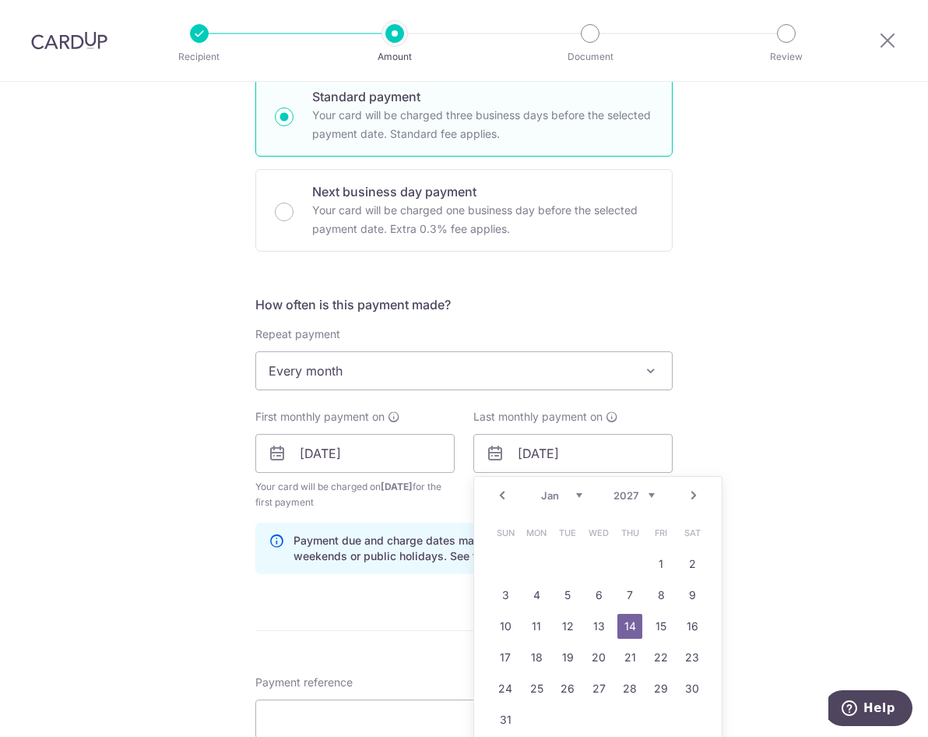
click at [499, 494] on link "Prev" at bounding box center [502, 495] width 19 height 19
click at [535, 627] on link "14" at bounding box center [536, 626] width 25 height 25
type input "14/12/2026"
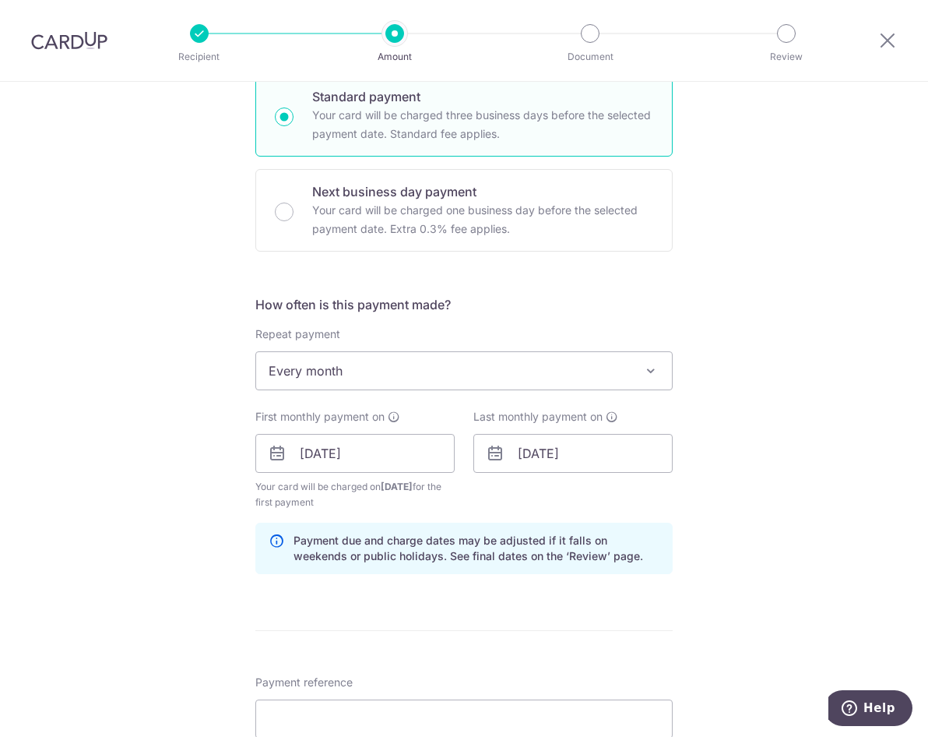
click at [550, 611] on form "Enter payment amount SGD 5,300.00 5300.00 GST (optional) SGD 477.00 477.00 Reci…" at bounding box center [463, 503] width 417 height 1416
click at [305, 450] on input "15/10/2025" at bounding box center [354, 453] width 199 height 39
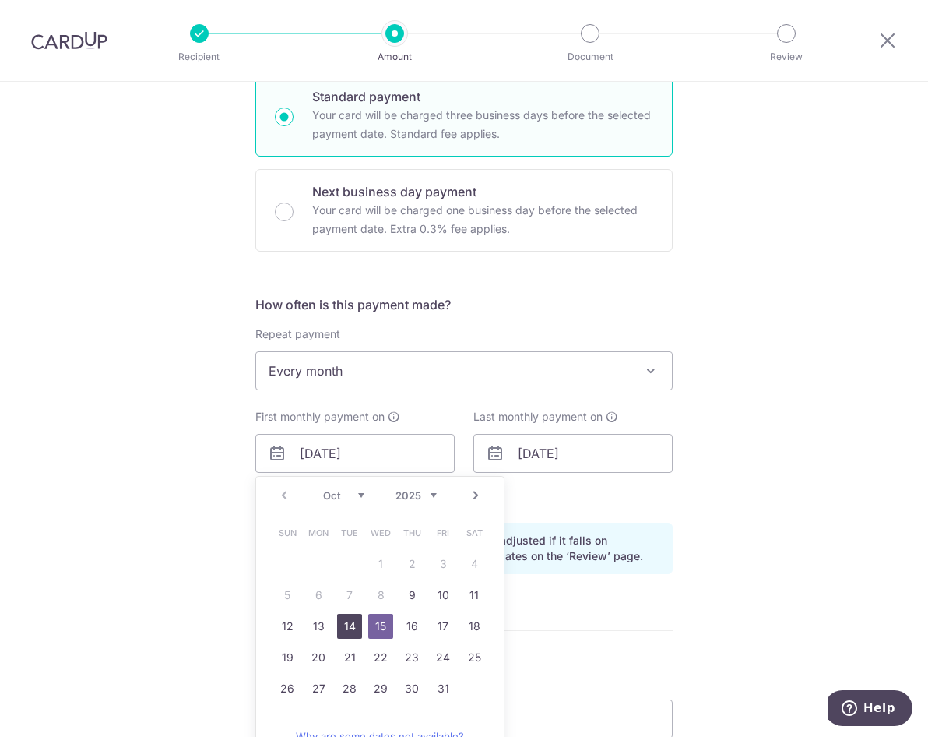
click at [343, 622] on link "14" at bounding box center [349, 626] width 25 height 25
type input "14/10/2025"
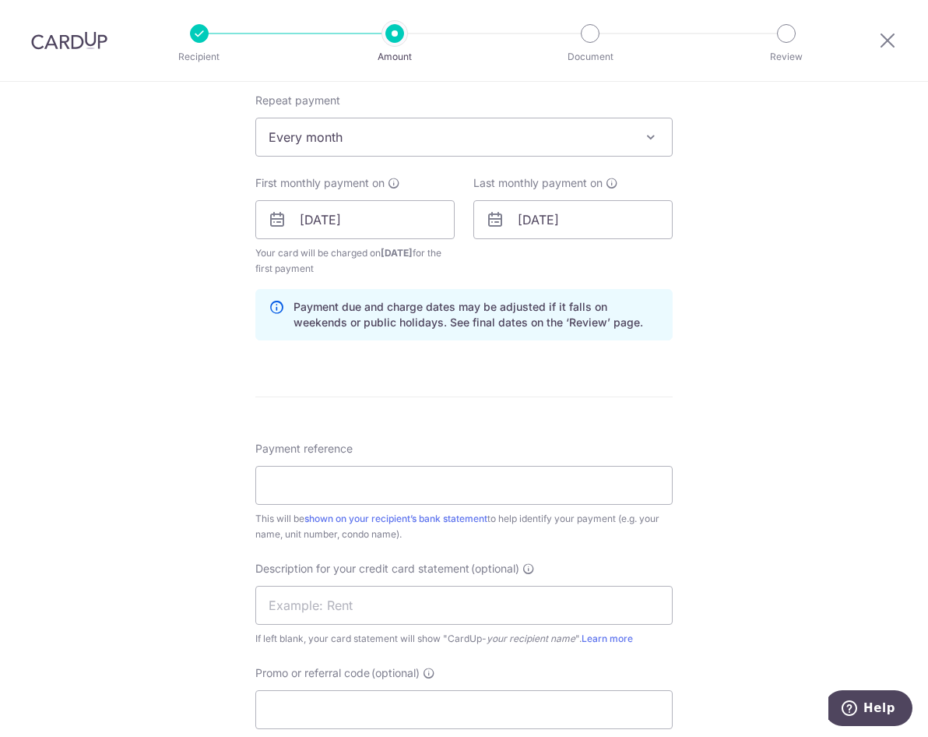
scroll to position [779, 0]
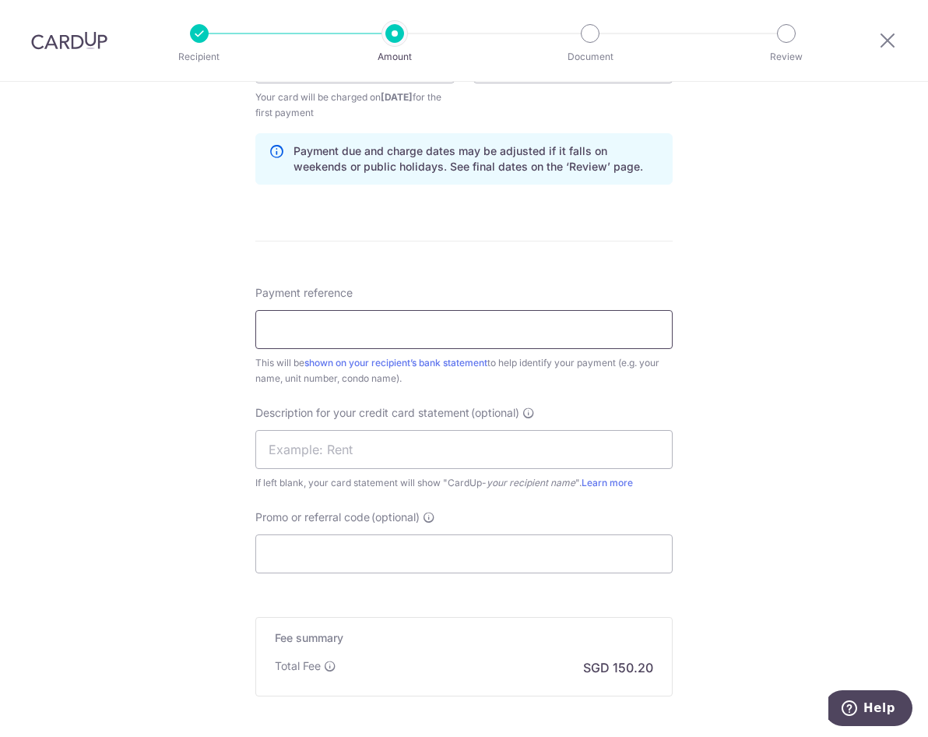
click at [474, 333] on input "Payment reference" at bounding box center [463, 329] width 417 height 39
type input "M"
type input "R"
type input "M"
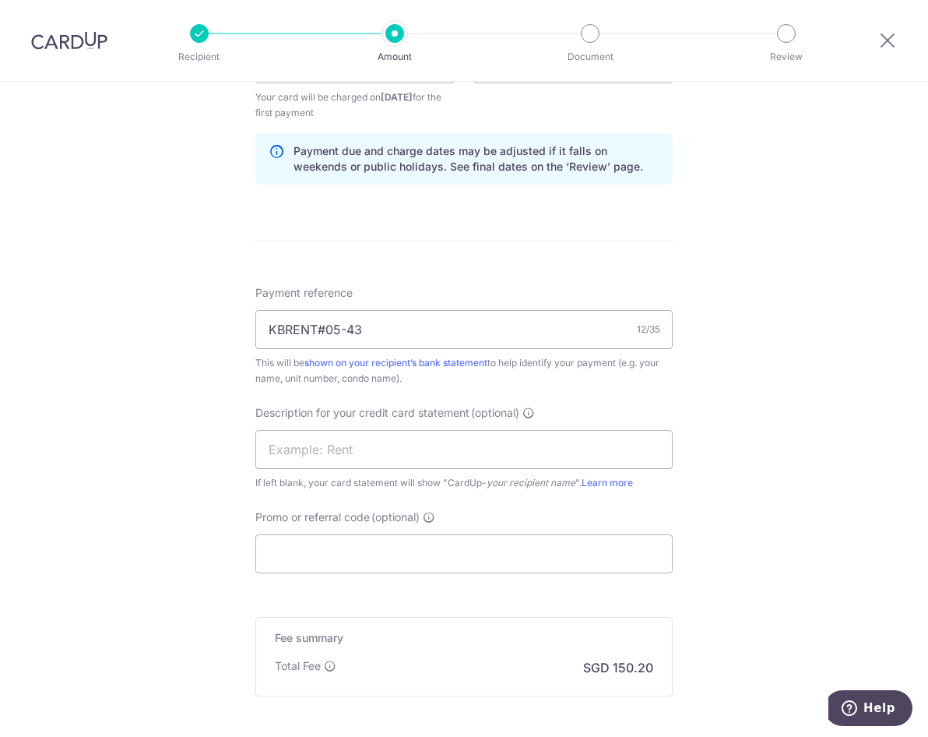
click at [772, 424] on div "Tell us more about your payment Enter payment amount SGD 5,300.00 5300.00 GST (…" at bounding box center [464, 99] width 928 height 1592
click at [404, 450] on input "text" at bounding box center [463, 449] width 417 height 39
click at [280, 325] on input "KBRENT#05-43" at bounding box center [463, 329] width 417 height 39
type input "KB RENT#05-43"
click at [377, 445] on input "text" at bounding box center [463, 449] width 417 height 39
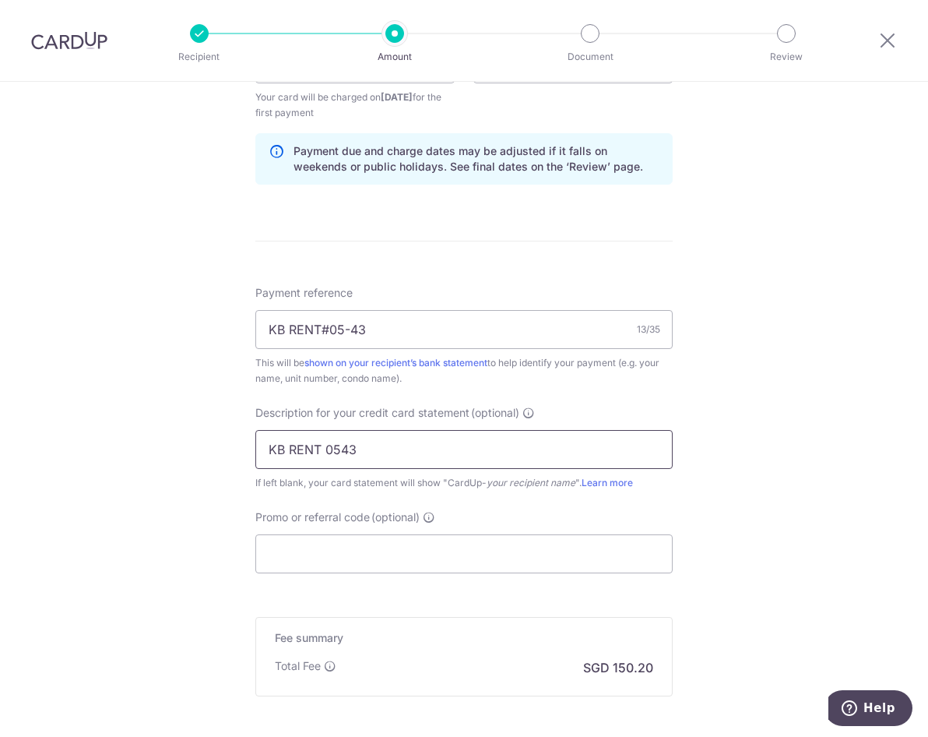
click at [333, 450] on input "KB RENT 0543" at bounding box center [463, 449] width 417 height 39
click at [366, 555] on input "Promo or referral code (optional)" at bounding box center [463, 553] width 417 height 39
click at [264, 447] on input "KB RENT 05-43" at bounding box center [463, 449] width 417 height 39
click at [301, 447] on input "SMKB RENT 05-43" at bounding box center [463, 449] width 417 height 39
click at [348, 445] on input "SMMKBRENT 05-43" at bounding box center [463, 449] width 417 height 39
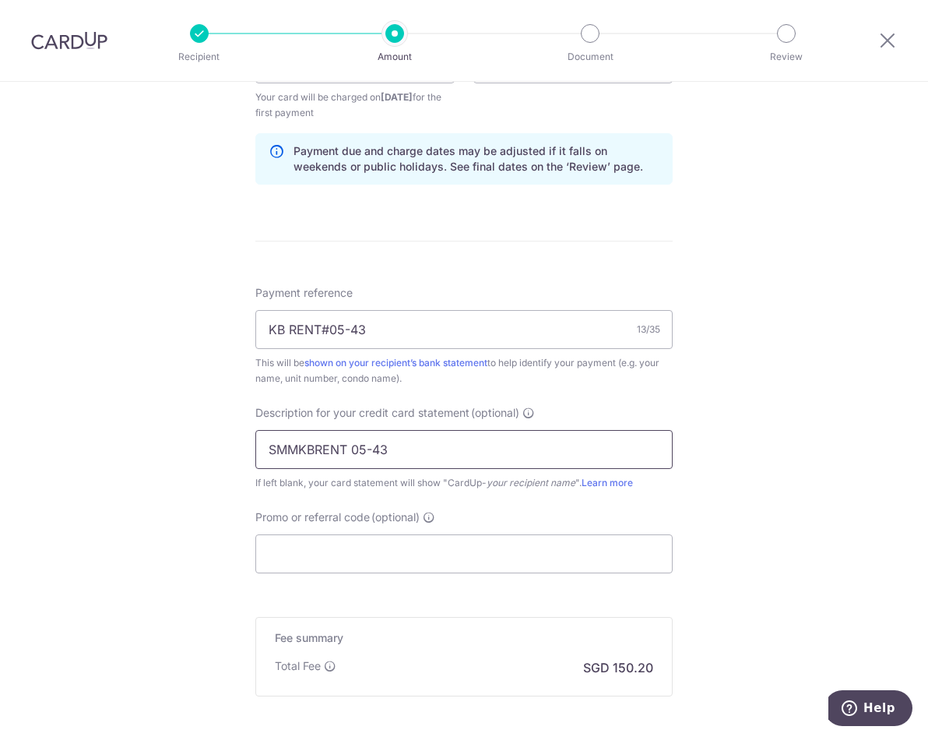
click at [368, 453] on input "SMMKBRENT 05-43" at bounding box center [463, 449] width 417 height 39
type input "SMM KBRENT0543"
click at [349, 557] on input "Promo or referral code (optional)" at bounding box center [463, 553] width 417 height 39
paste input "3HOME25R"
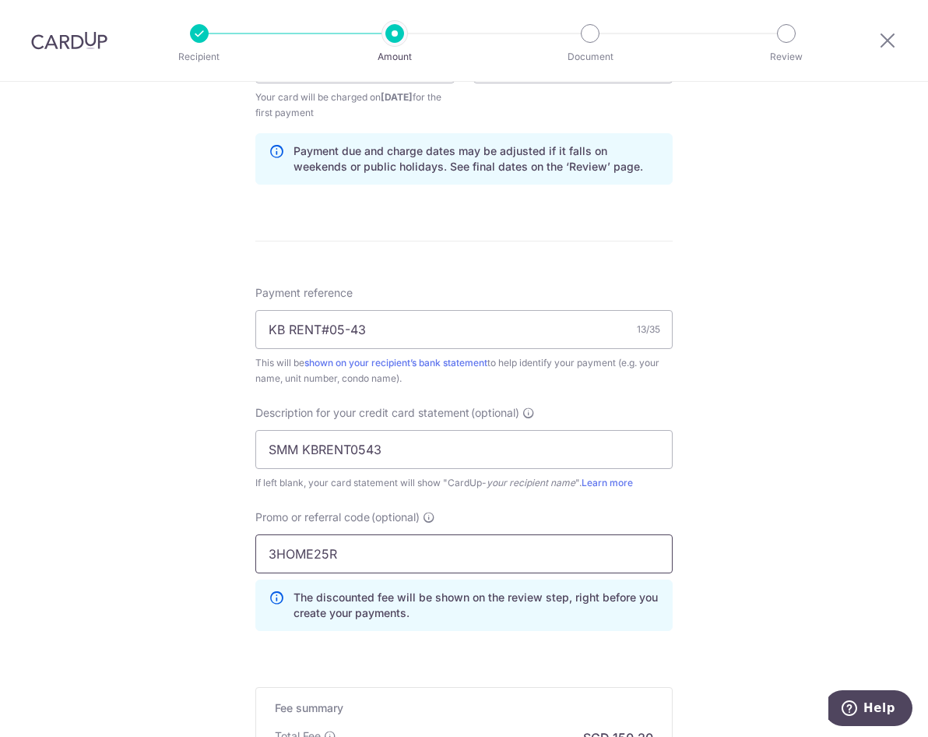
type input "3HOME25R"
click at [770, 565] on div "Tell us more about your payment Enter payment amount SGD 5,300.00 5300.00 GST (…" at bounding box center [464, 134] width 928 height 1663
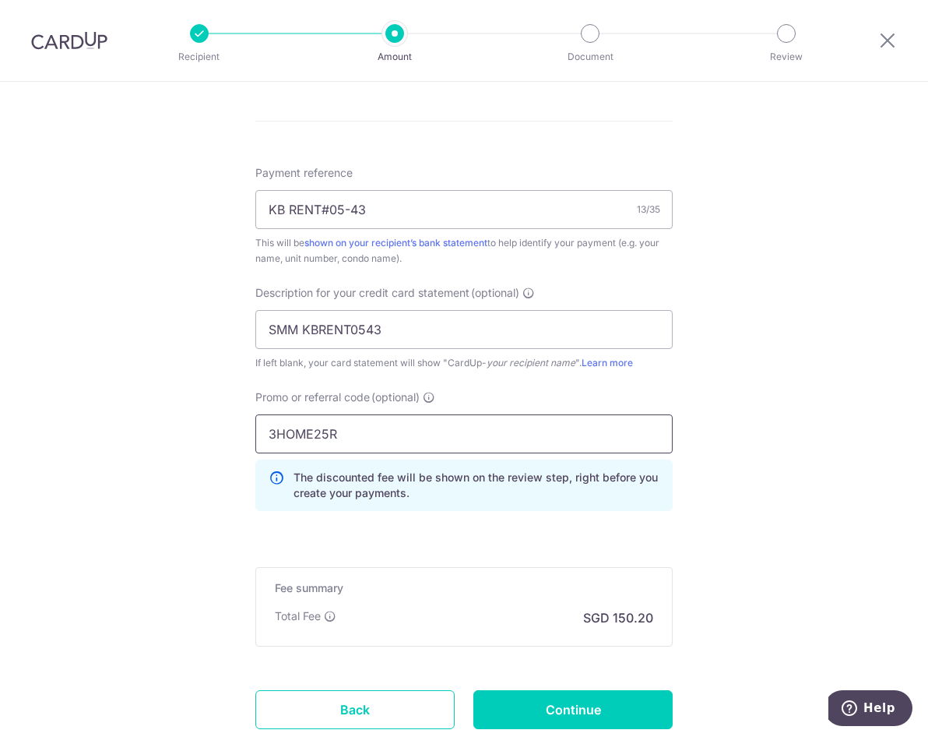
scroll to position [1008, 0]
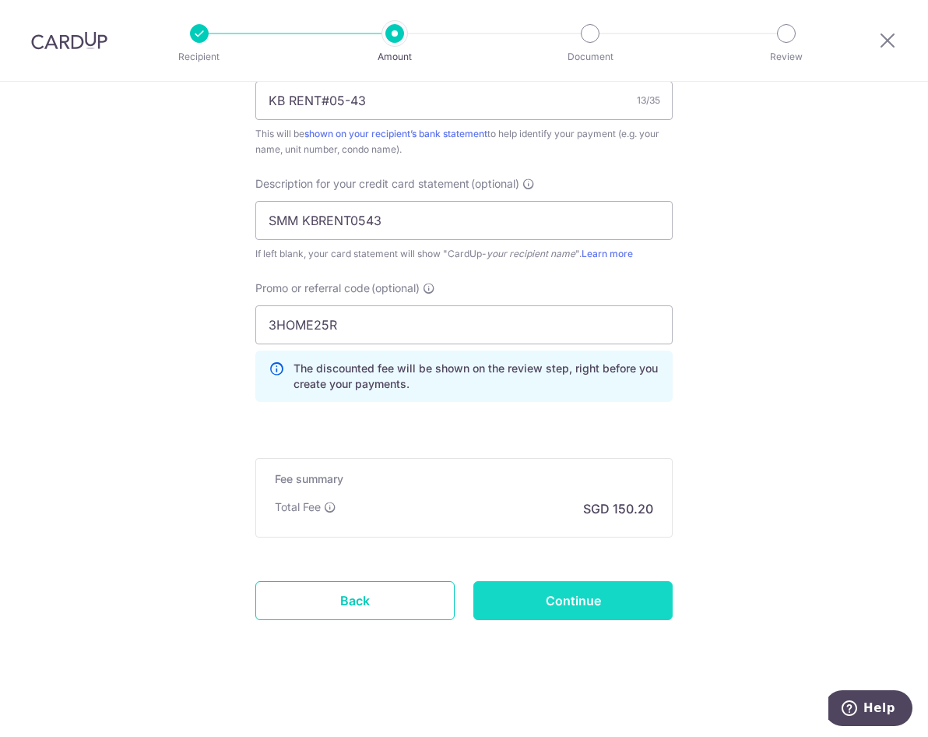
click at [552, 590] on input "Continue" at bounding box center [572, 600] width 199 height 39
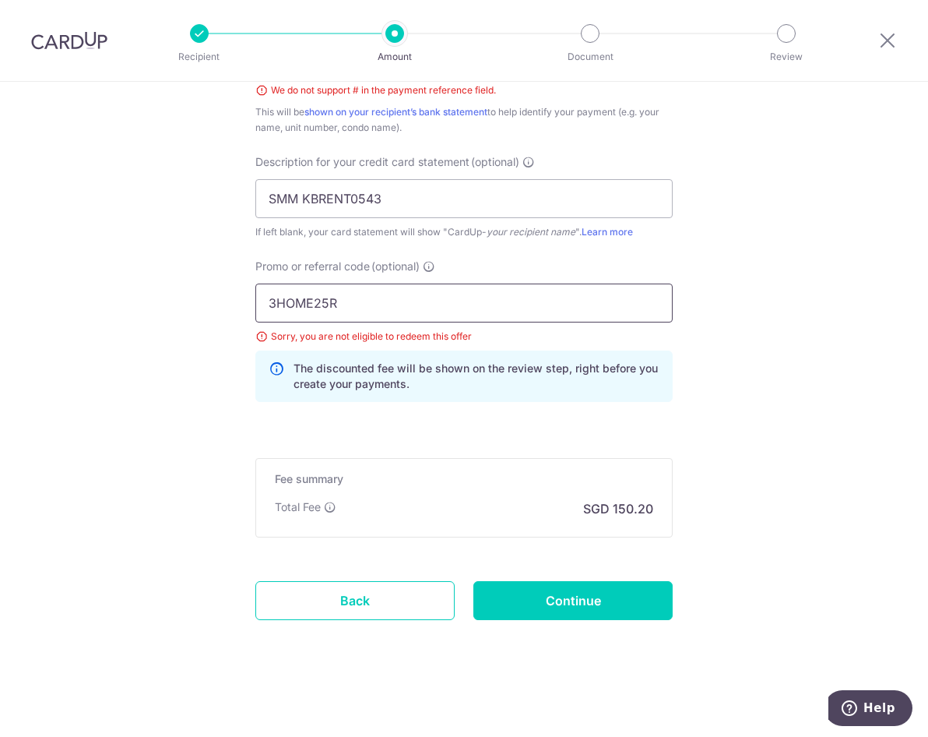
click at [402, 304] on input "3HOME25R" at bounding box center [463, 302] width 417 height 39
click at [261, 294] on input "3HOME25R" at bounding box center [463, 302] width 417 height 39
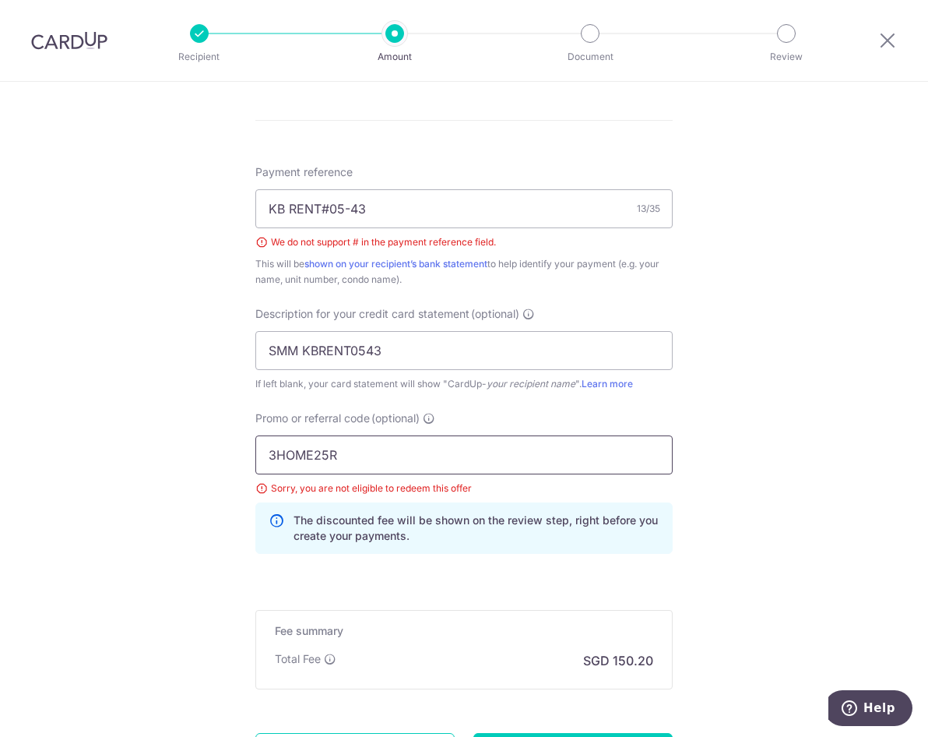
scroll to position [816, 0]
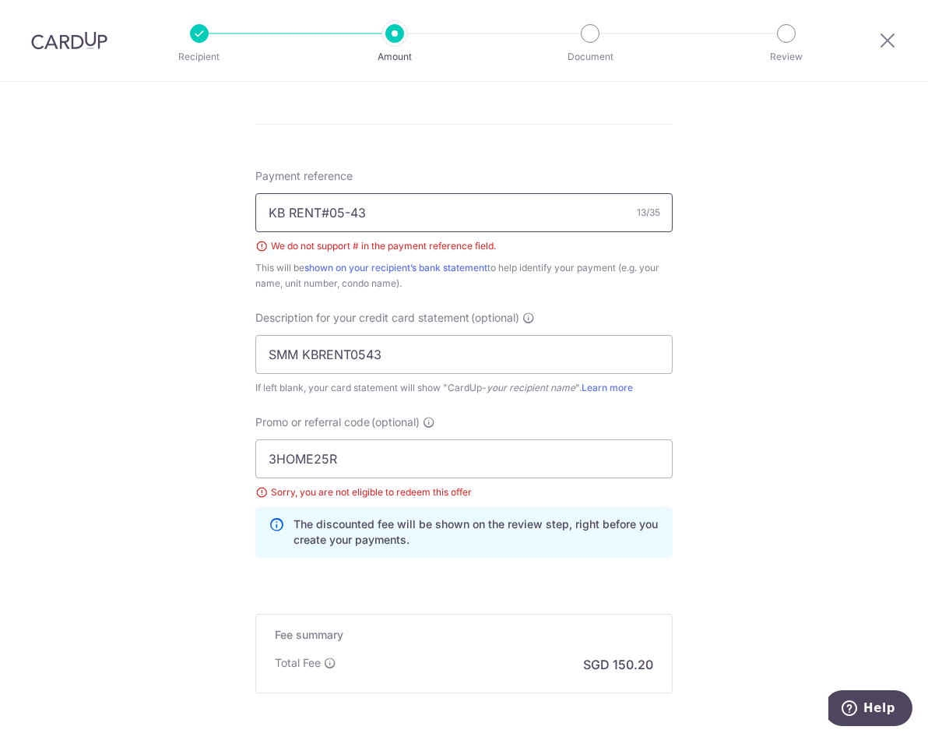
click at [321, 204] on input "KB RENT#05-43" at bounding box center [463, 212] width 417 height 39
type input "KB RENT05-43"
click at [733, 369] on div "Tell us more about your payment Enter payment amount SGD 5,300.00 5300.00 GST (…" at bounding box center [464, 79] width 928 height 1627
click at [317, 207] on input "KB RENT05-43" at bounding box center [463, 212] width 417 height 39
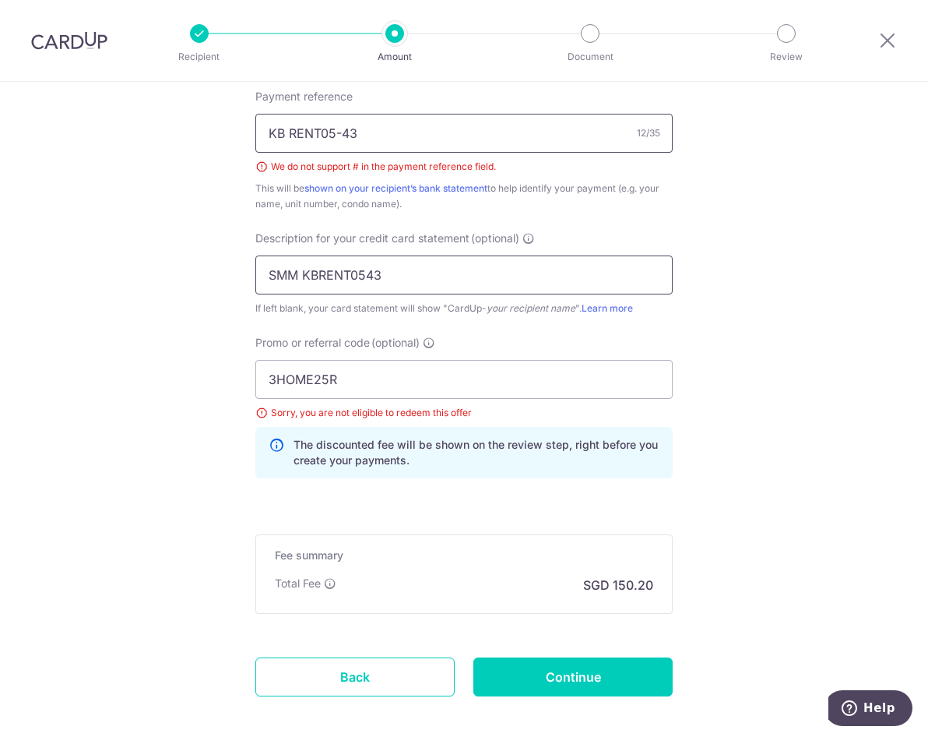
scroll to position [972, 0]
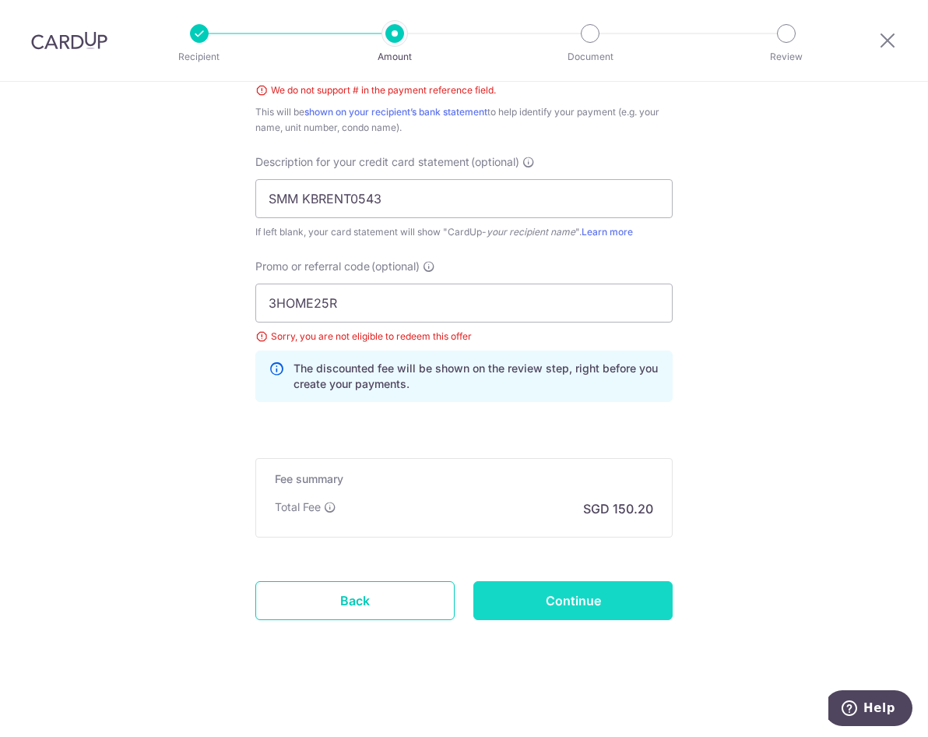
click at [537, 595] on input "Continue" at bounding box center [572, 600] width 199 height 39
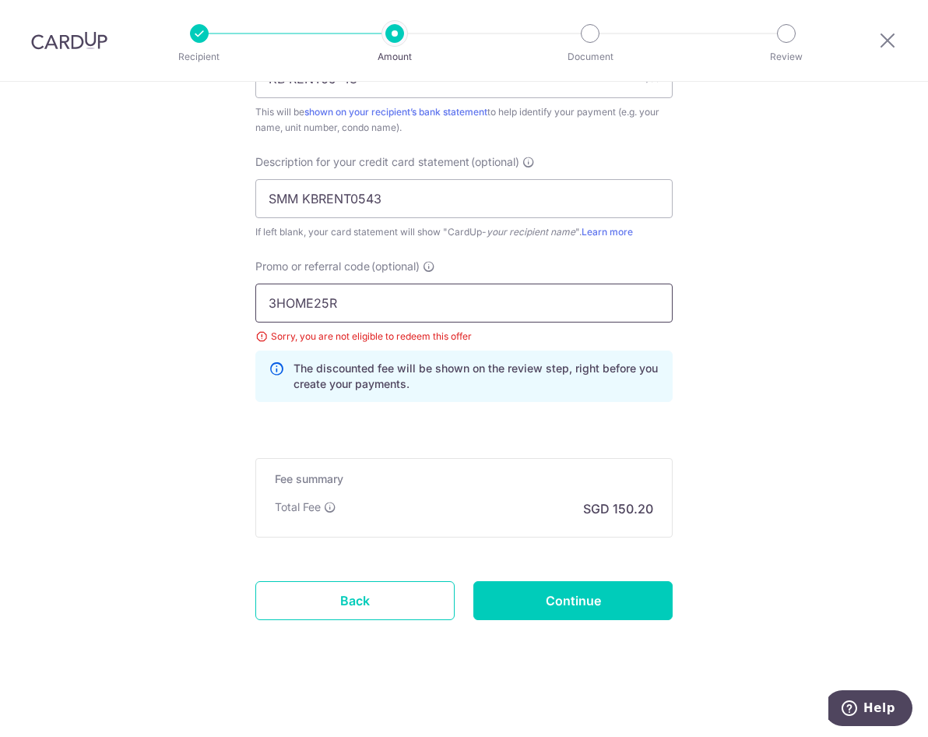
click at [417, 302] on input "3HOME25R" at bounding box center [463, 302] width 417 height 39
drag, startPoint x: 373, startPoint y: 304, endPoint x: 143, endPoint y: 304, distance: 229.7
paste input "SAVERENT179"
type input "SAVERENT179"
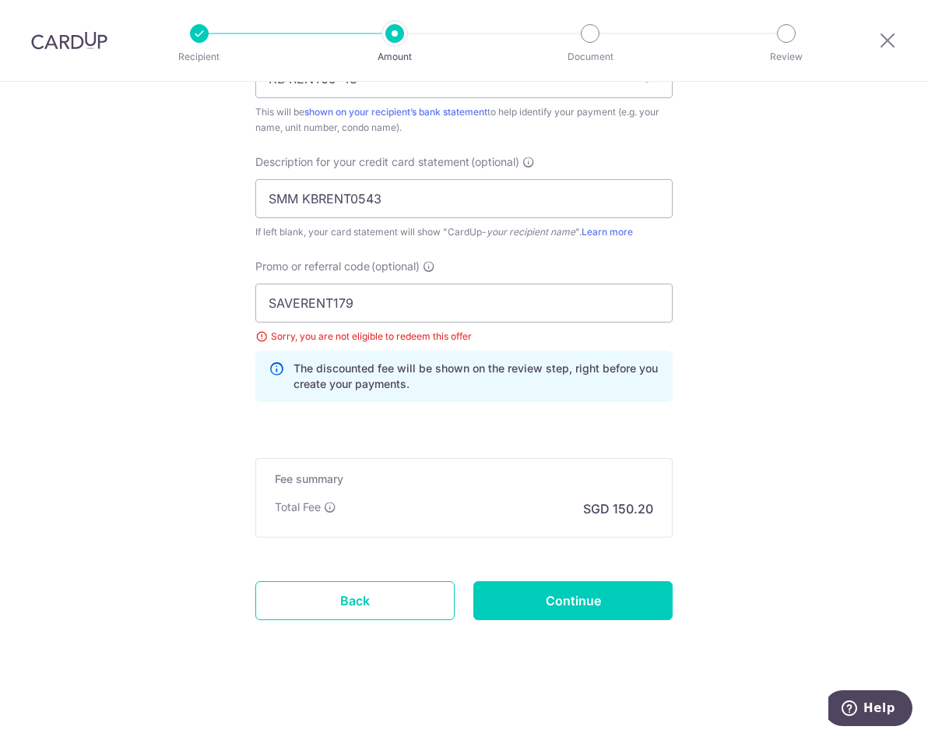
click at [579, 611] on input "Continue" at bounding box center [572, 600] width 199 height 39
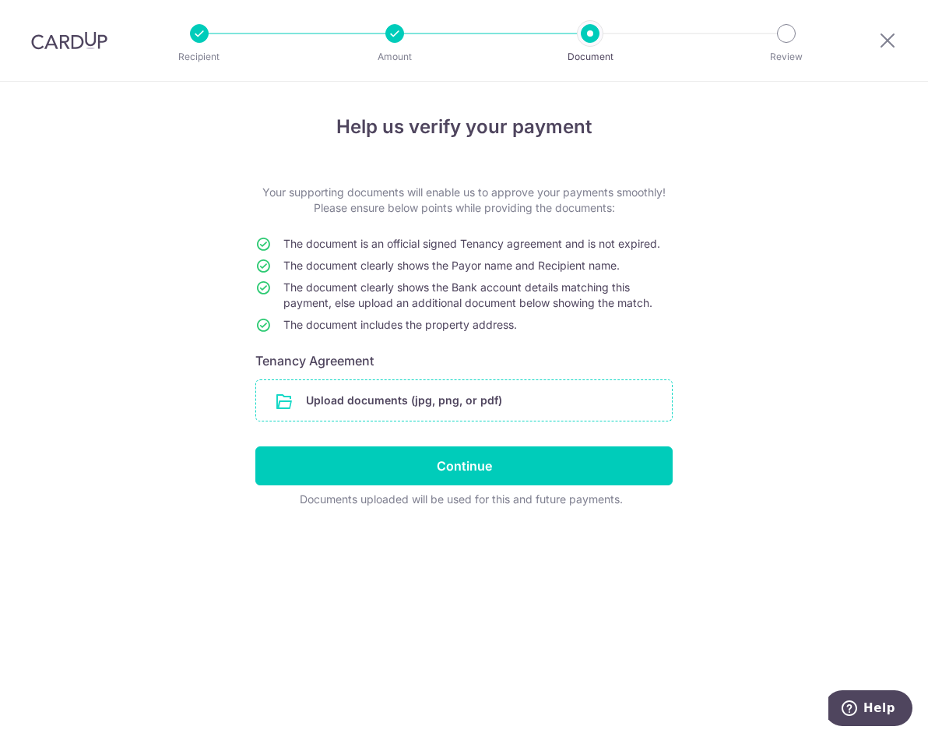
click at [488, 396] on input "file" at bounding box center [464, 400] width 416 height 40
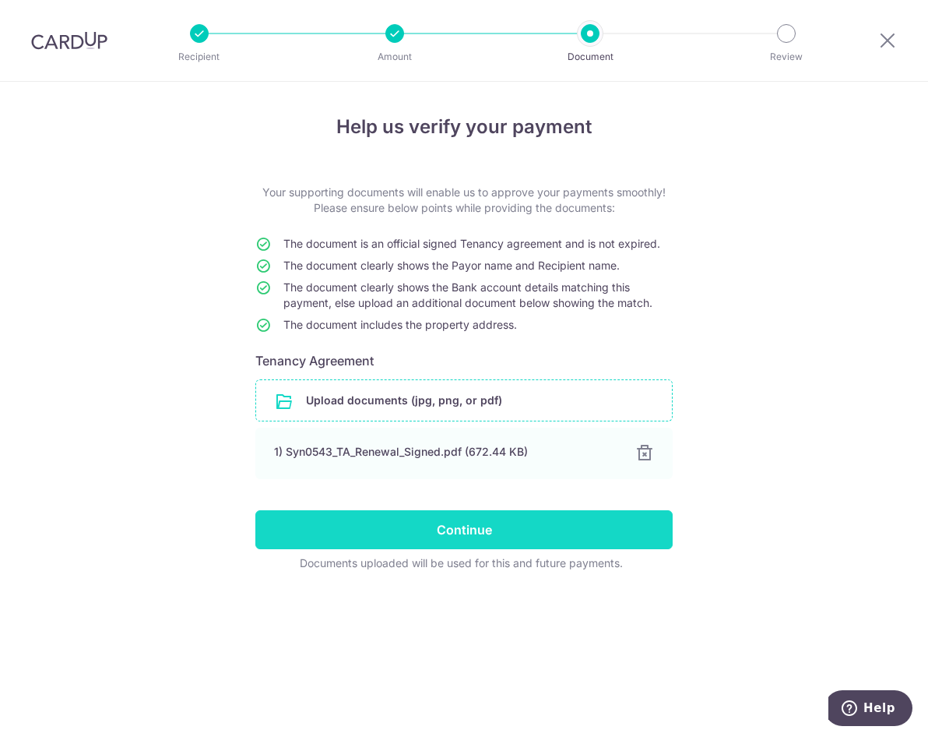
click at [550, 531] on input "Continue" at bounding box center [463, 529] width 417 height 39
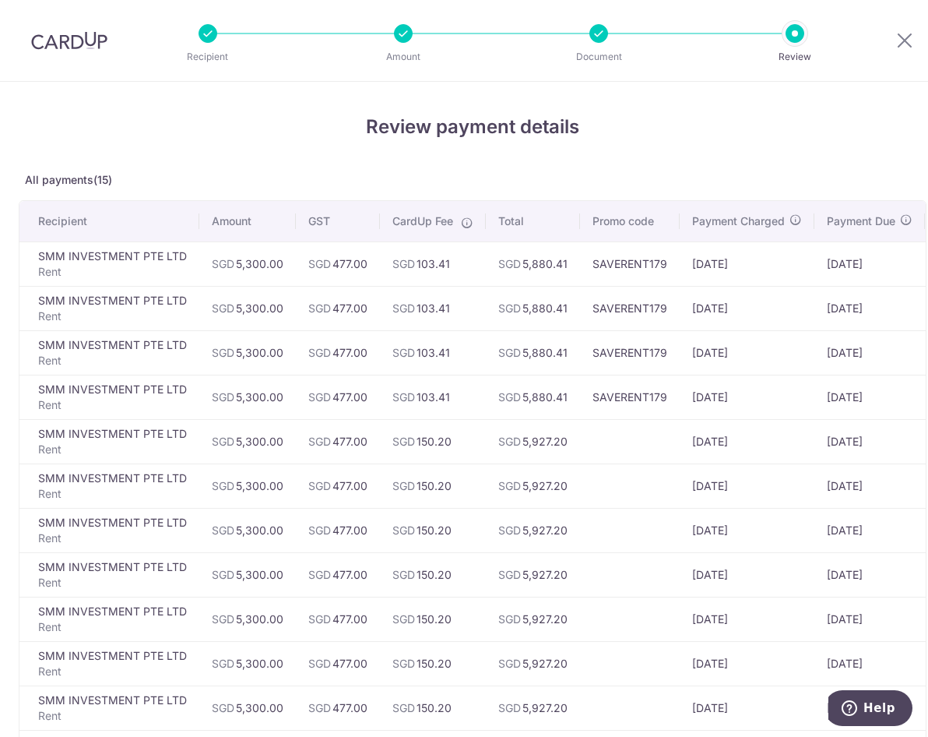
drag, startPoint x: 704, startPoint y: 127, endPoint x: 569, endPoint y: 162, distance: 139.2
drag, startPoint x: 569, startPoint y: 162, endPoint x: 293, endPoint y: 154, distance: 276.6
click at [293, 154] on div "Review payment details All payments(15) Recipient Amount GST CardUp Fee Total P…" at bounding box center [473, 603] width 908 height 980
click at [292, 154] on div "Review payment details All payments(15) Recipient Amount GST CardUp Fee Total P…" at bounding box center [473, 603] width 908 height 980
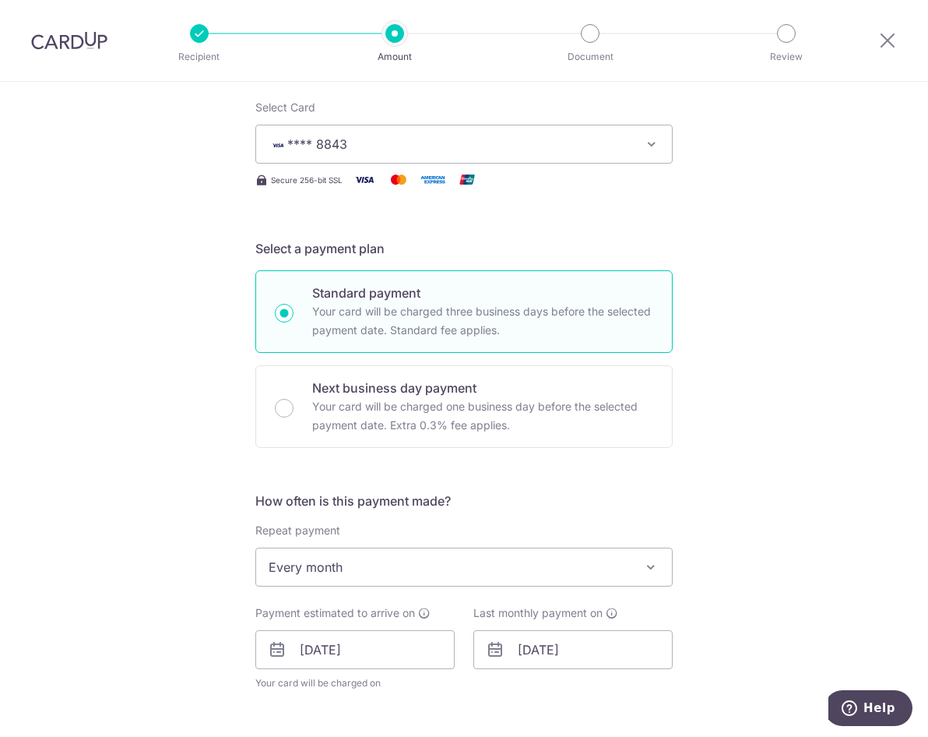
scroll to position [389, 0]
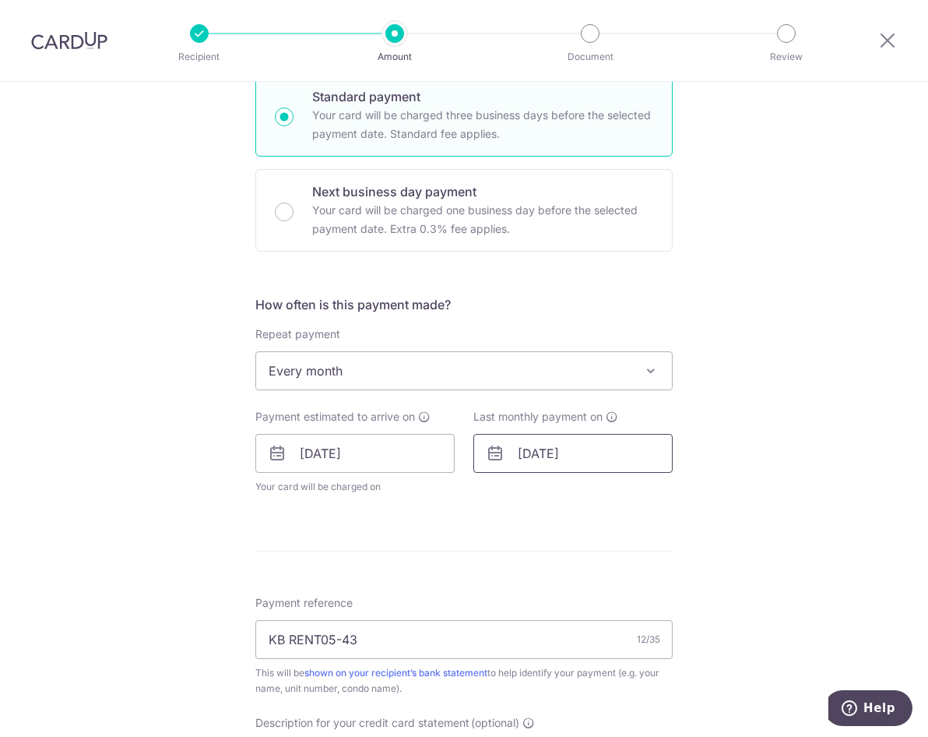
click at [544, 456] on input "14/12/2026" at bounding box center [572, 453] width 199 height 39
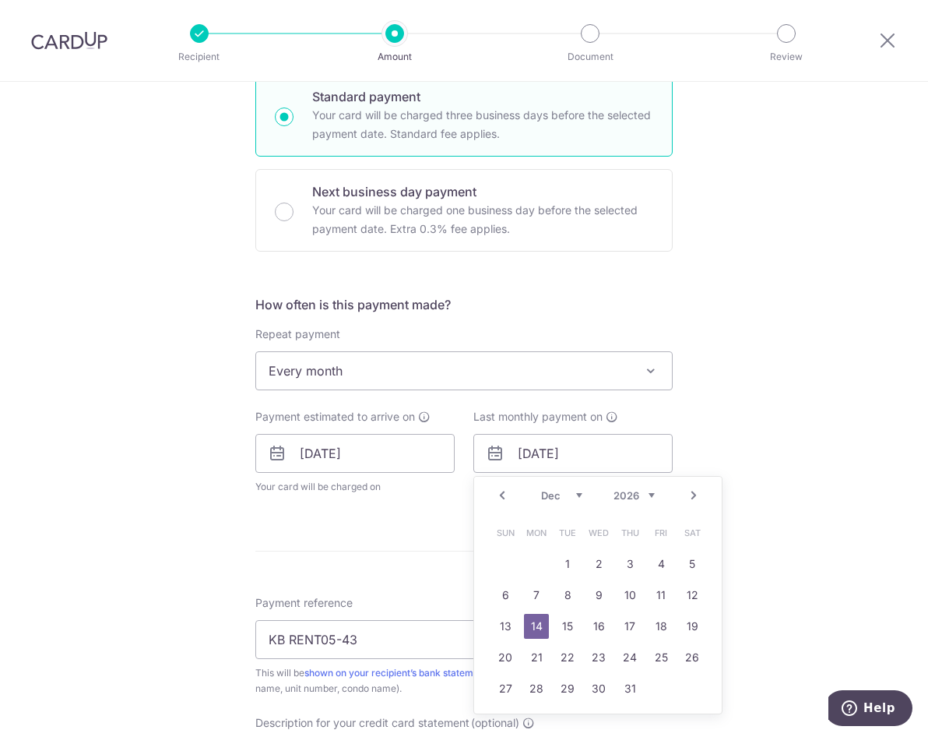
click at [497, 498] on link "Prev" at bounding box center [502, 495] width 19 height 19
click at [495, 498] on link "Prev" at bounding box center [502, 495] width 19 height 19
click at [625, 497] on select "2025 2026 2027 2028 2029 2030 2031 2032 2033 2034 2035" at bounding box center [634, 495] width 41 height 12
click at [551, 495] on select "Oct Nov Dec" at bounding box center [561, 495] width 41 height 12
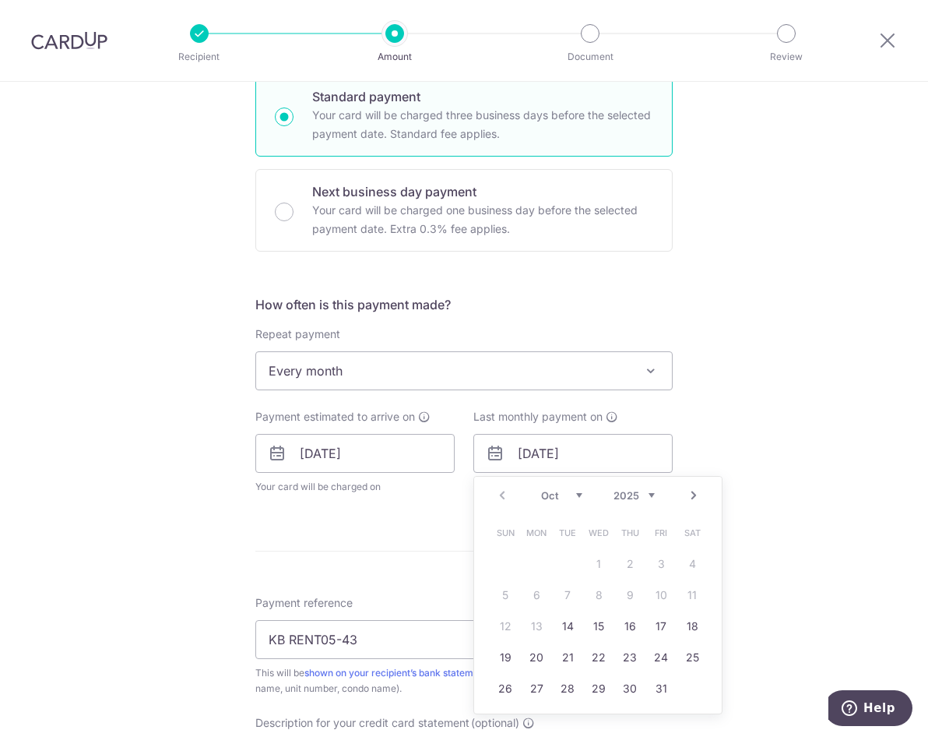
click at [551, 495] on select "Oct Nov Dec" at bounding box center [561, 495] width 41 height 12
click at [634, 489] on select "2025 2026 2027 2028 2029 2030 2031 2032 2033 2034 2035" at bounding box center [634, 495] width 41 height 12
click at [551, 491] on select "Jan Feb Mar Apr May Jun Jul Aug Sep Oct Nov Dec" at bounding box center [561, 495] width 41 height 12
click at [598, 629] on link "14" at bounding box center [598, 626] width 25 height 25
type input "14/01/2026"
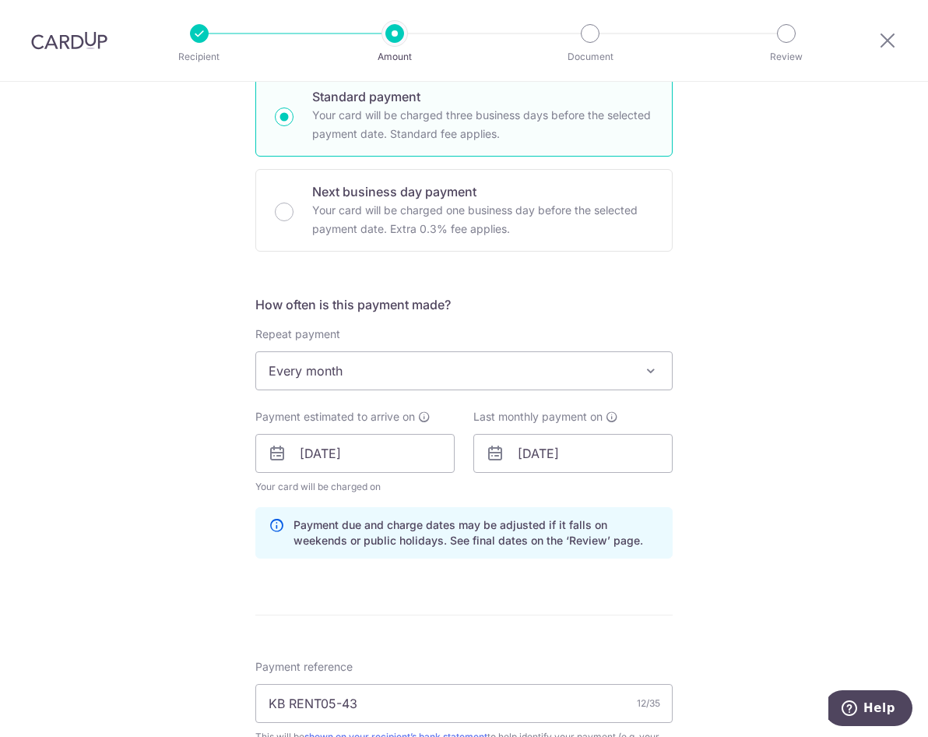
click at [811, 598] on div "Tell us more about your payment Enter payment amount SGD 5,300.00 5300.00 GST (…" at bounding box center [464, 515] width 928 height 1647
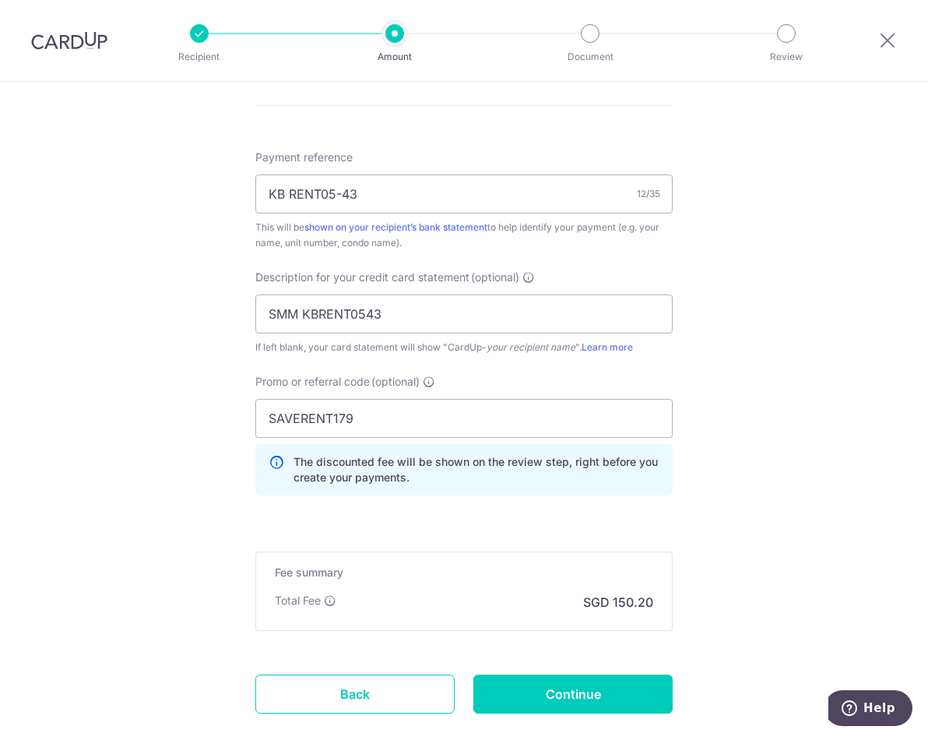
scroll to position [992, 0]
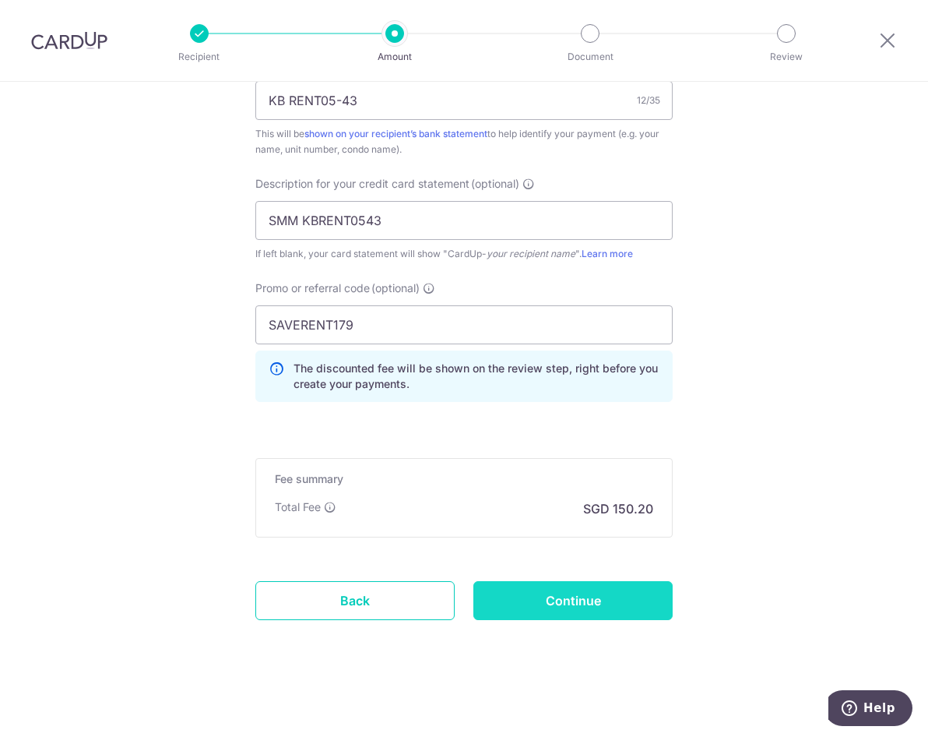
click at [646, 606] on input "Continue" at bounding box center [572, 600] width 199 height 39
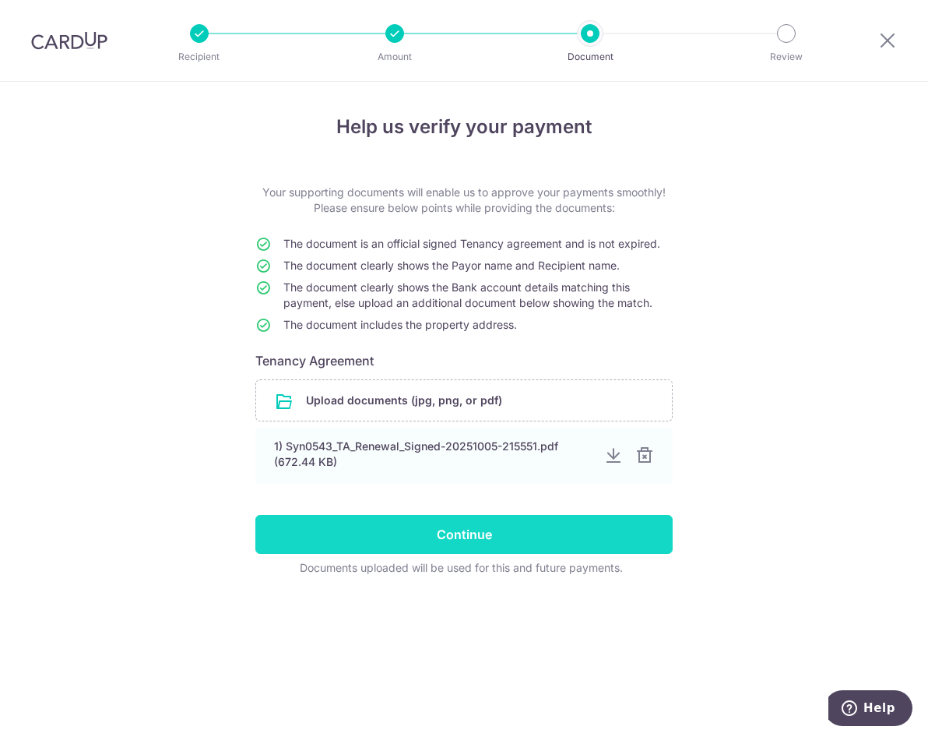
click at [562, 529] on input "Continue" at bounding box center [463, 534] width 417 height 39
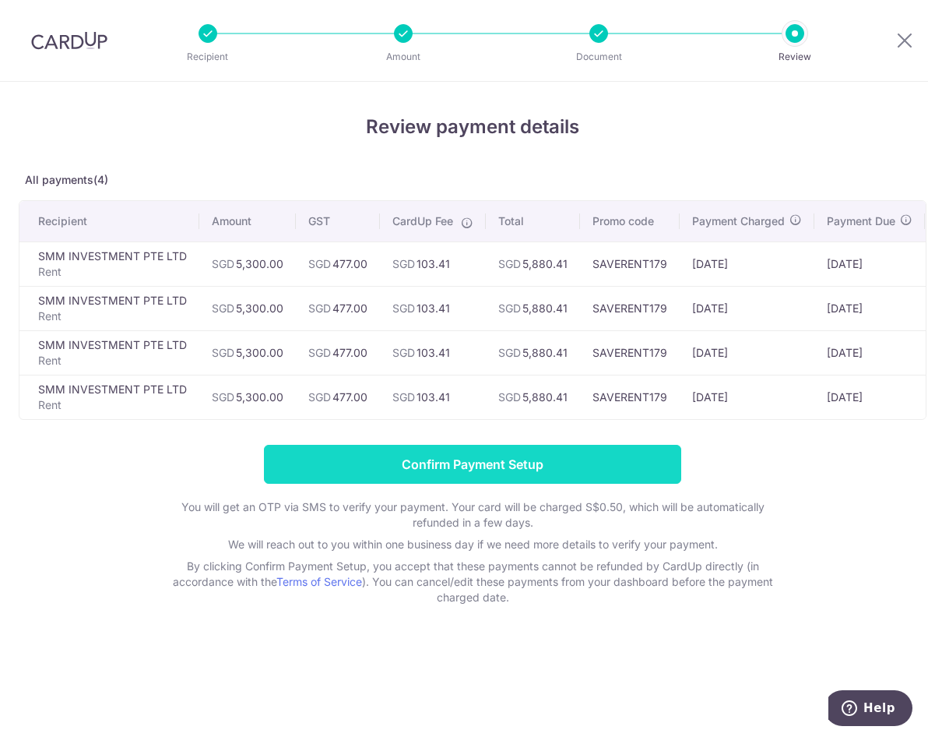
click at [579, 467] on input "Confirm Payment Setup" at bounding box center [472, 464] width 417 height 39
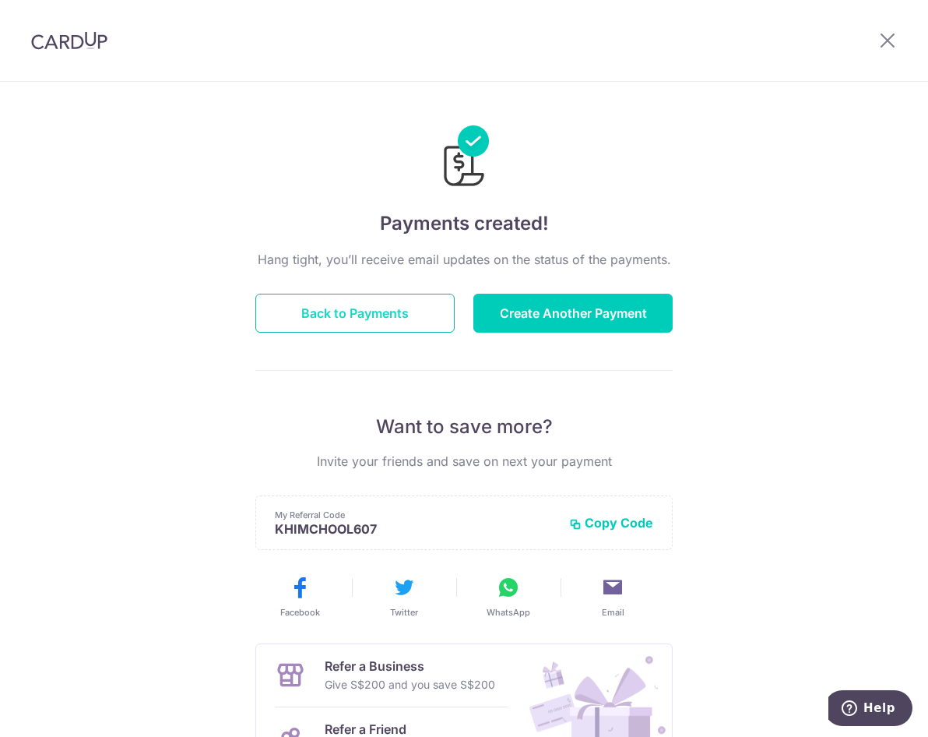
click at [367, 323] on button "Back to Payments" at bounding box center [354, 313] width 199 height 39
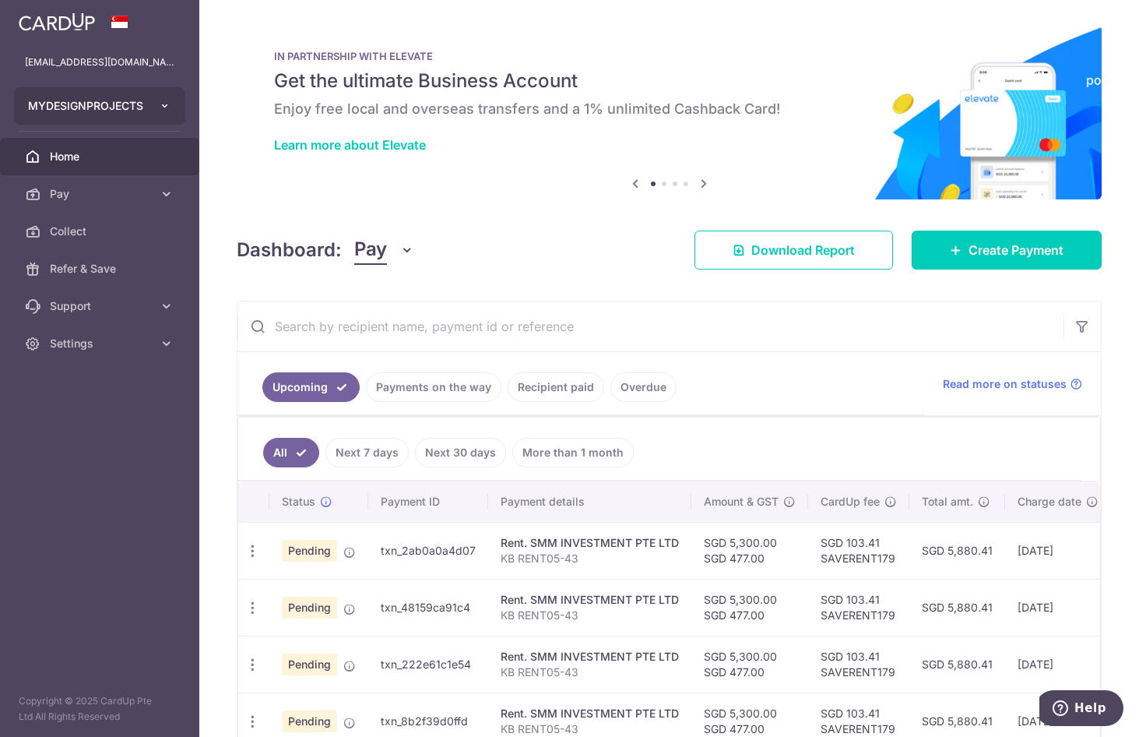
click at [146, 113] on button "MYDESIGNPROJECTS" at bounding box center [99, 105] width 171 height 37
click at [146, 112] on button "MYDESIGNPROJECTS" at bounding box center [99, 105] width 171 height 37
click at [115, 344] on span "Settings" at bounding box center [101, 344] width 103 height 16
click at [67, 413] on span "Logout" at bounding box center [101, 418] width 103 height 16
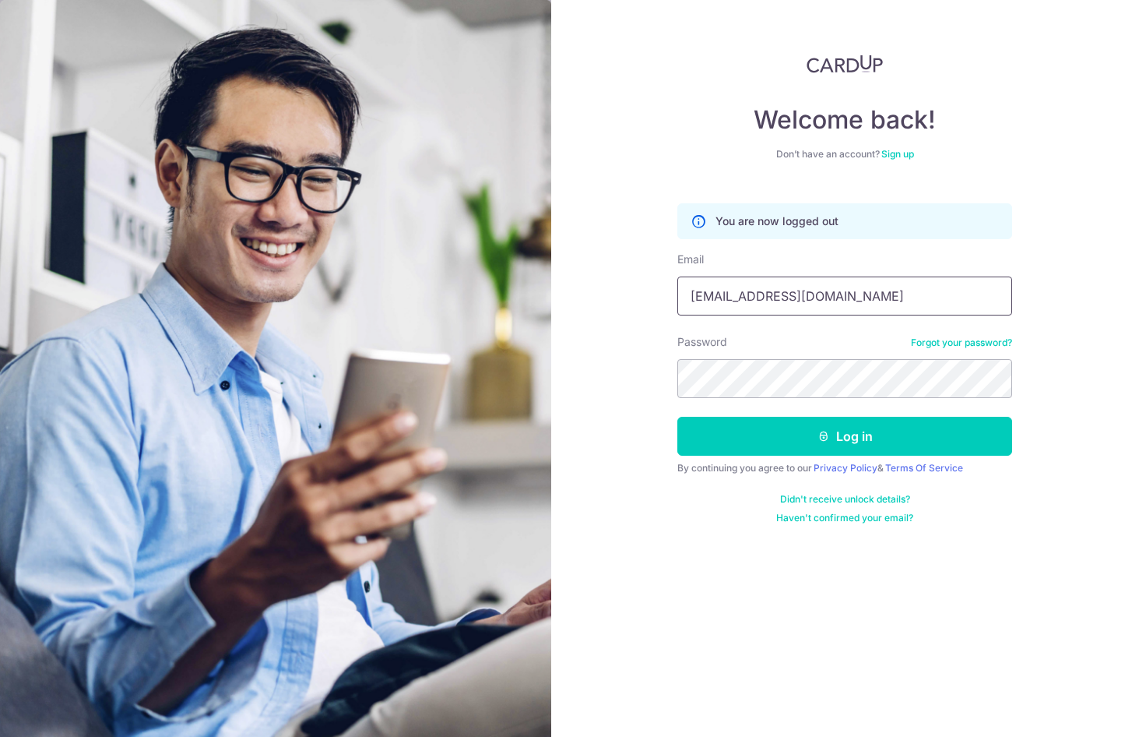
click at [836, 304] on input "[EMAIL_ADDRESS][DOMAIN_NAME]" at bounding box center [844, 295] width 335 height 39
type input "[EMAIL_ADDRESS][DOMAIN_NAME]"
click at [833, 435] on button "Log in" at bounding box center [844, 436] width 335 height 39
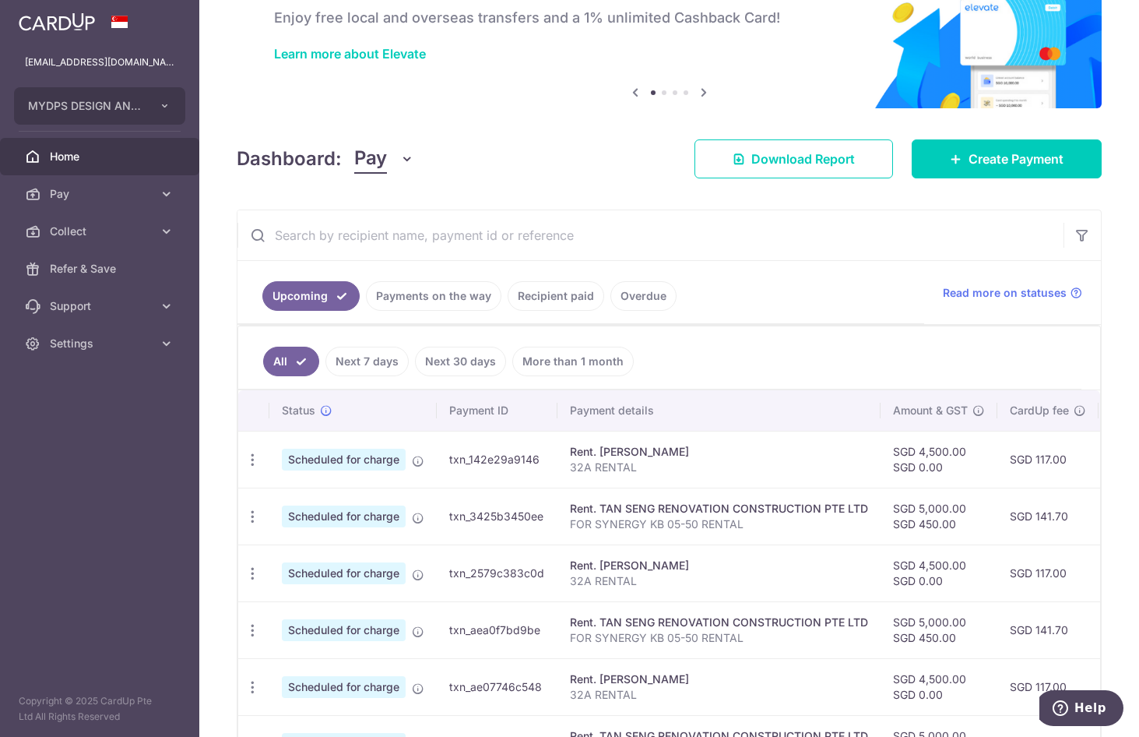
scroll to position [234, 0]
